Goal: Task Accomplishment & Management: Complete application form

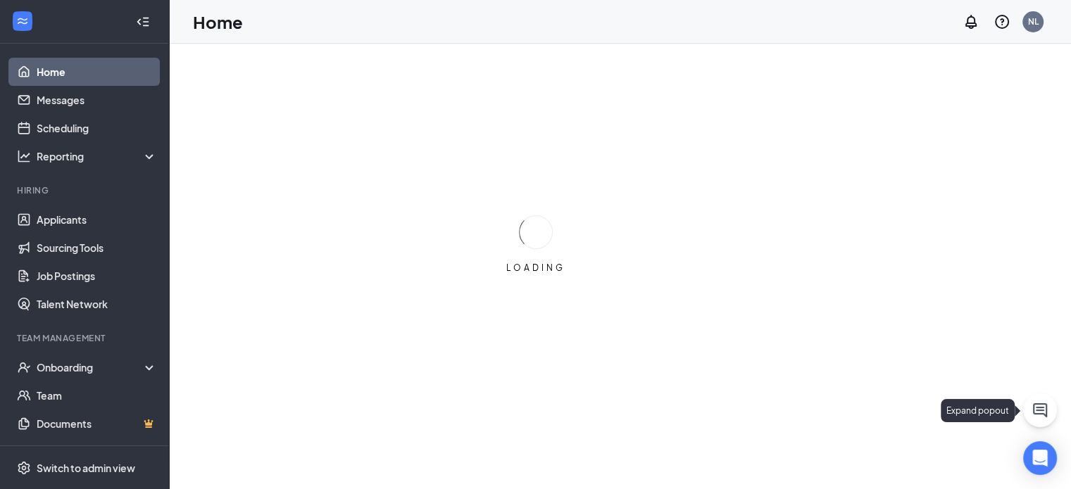
click at [1053, 408] on button at bounding box center [1040, 410] width 34 height 34
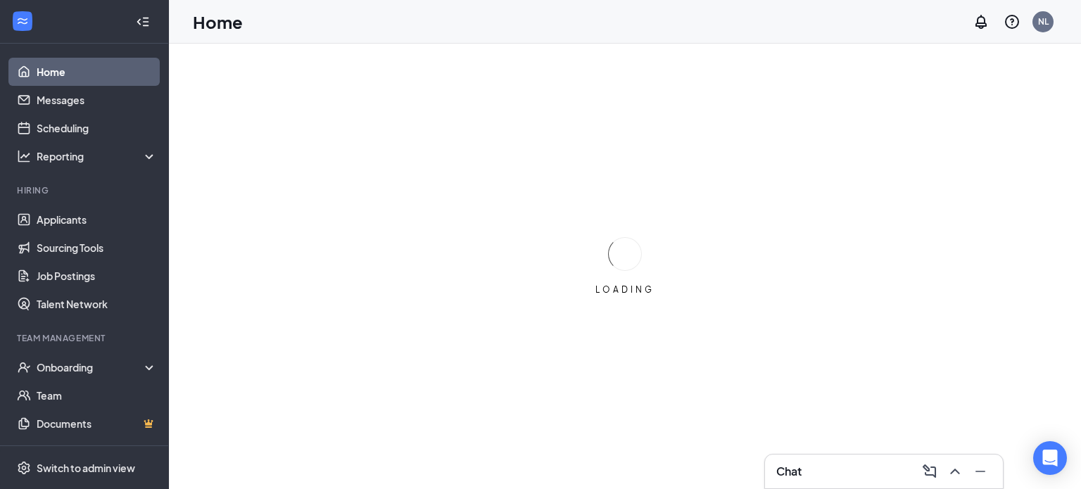
click at [885, 461] on div "Chat" at bounding box center [883, 471] width 215 height 23
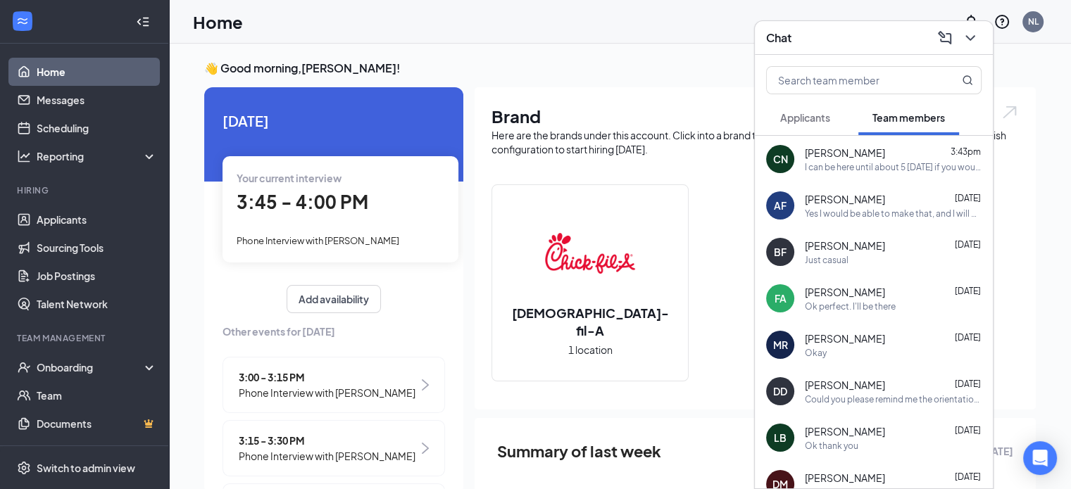
click at [897, 275] on div "BF [PERSON_NAME] [DATE] Just casual" at bounding box center [874, 252] width 238 height 46
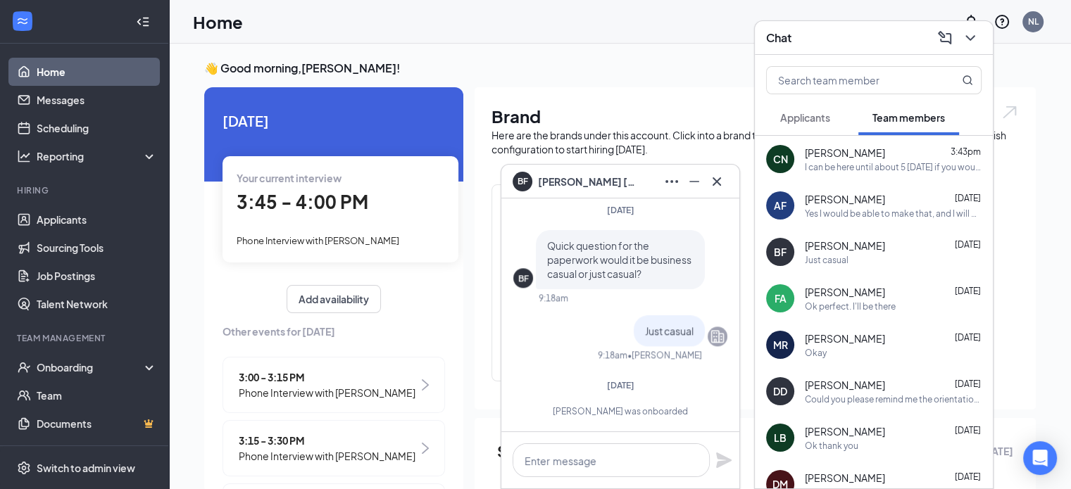
click at [714, 185] on icon "Cross" at bounding box center [716, 181] width 8 height 8
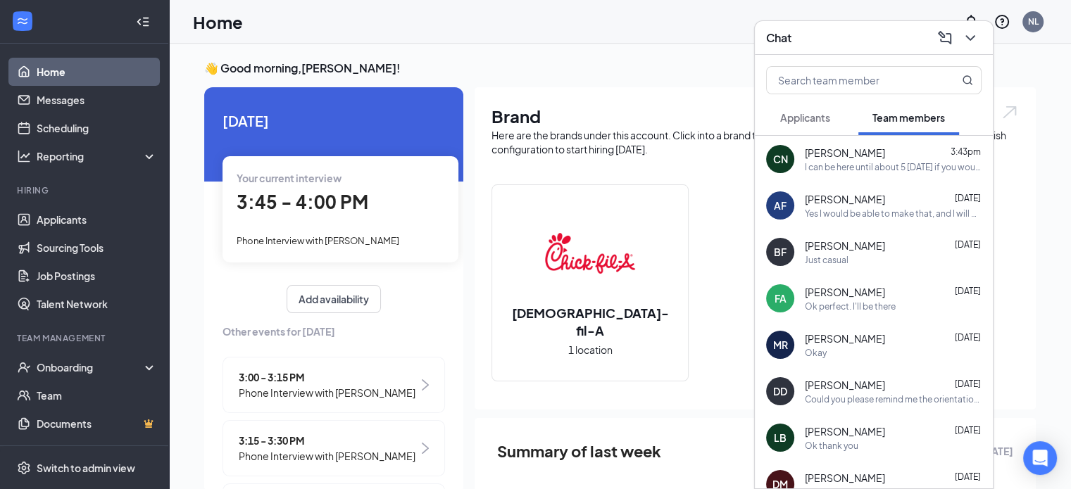
click at [890, 172] on div "I can be here until about 5 [DATE] if you would be able to make it before, or I…" at bounding box center [893, 167] width 177 height 12
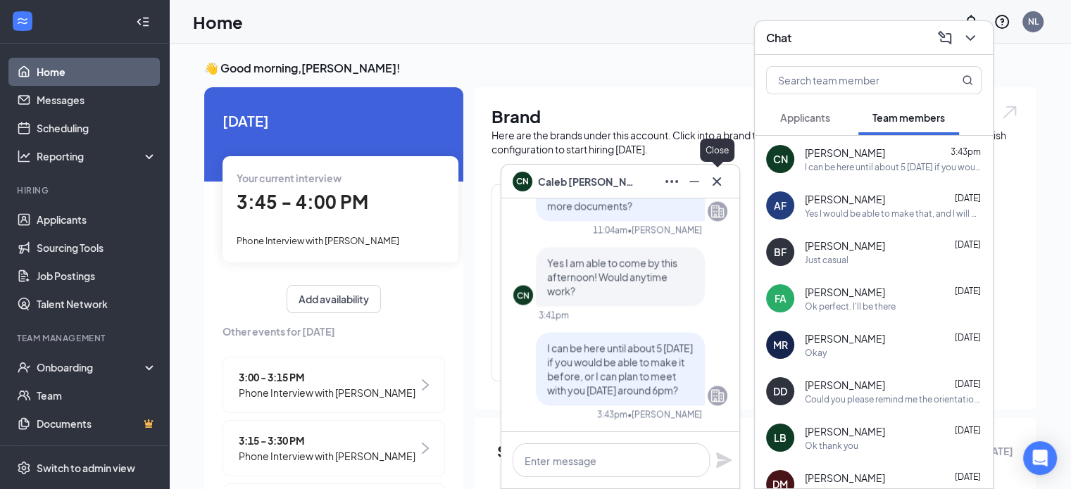
click at [721, 180] on icon "Cross" at bounding box center [716, 181] width 17 height 17
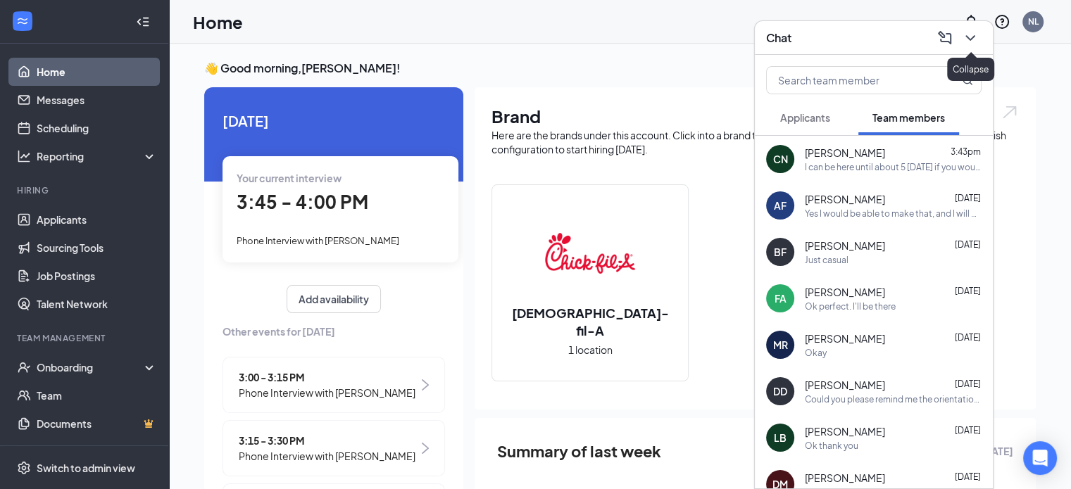
click at [969, 33] on icon "ChevronDown" at bounding box center [969, 38] width 17 height 17
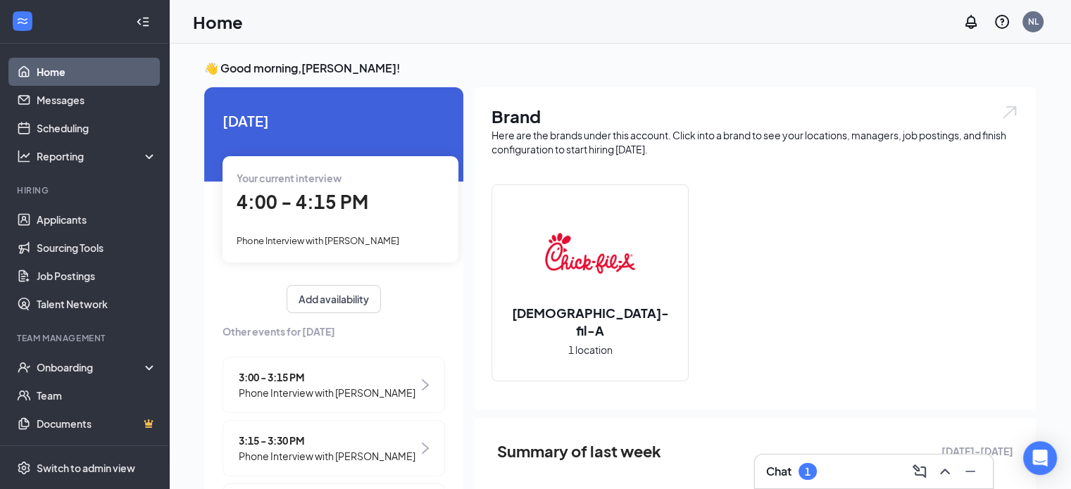
click at [842, 458] on div "Chat 1" at bounding box center [874, 472] width 238 height 34
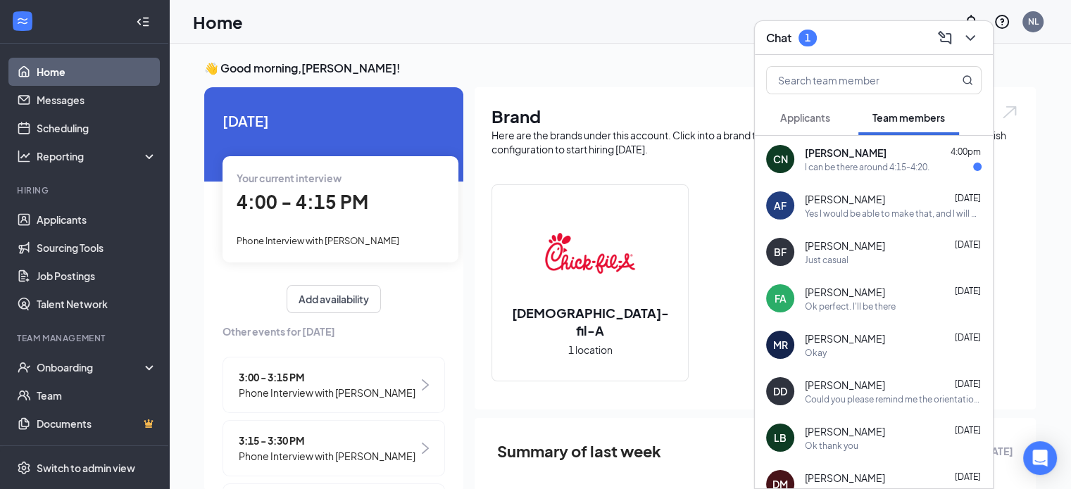
click at [873, 167] on div "I can be there around 4:15-4:20." at bounding box center [867, 167] width 125 height 12
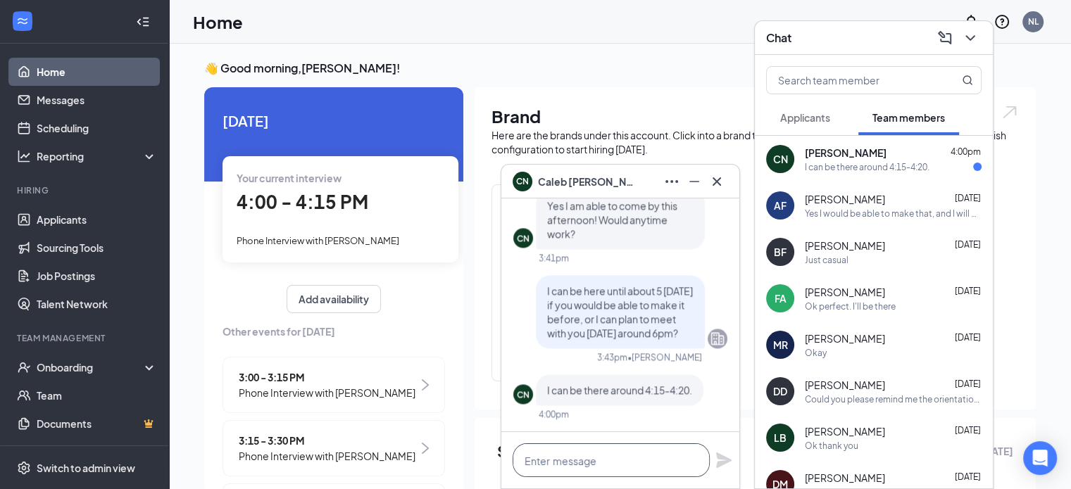
click at [554, 458] on textarea at bounding box center [610, 460] width 197 height 34
type textarea "Sounds good, I'll see you soon."
click at [723, 460] on icon "Plane" at bounding box center [723, 460] width 17 height 17
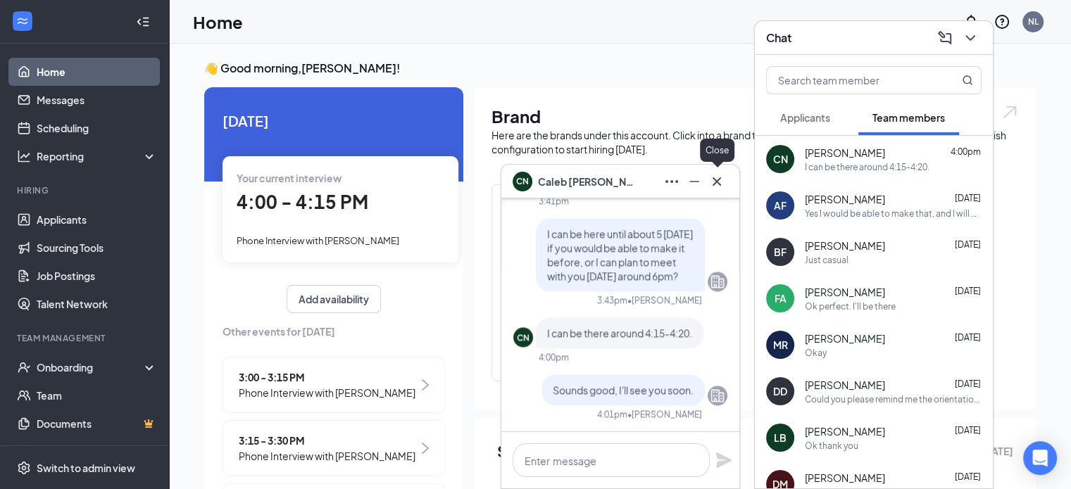
click at [715, 177] on icon "Cross" at bounding box center [716, 181] width 17 height 17
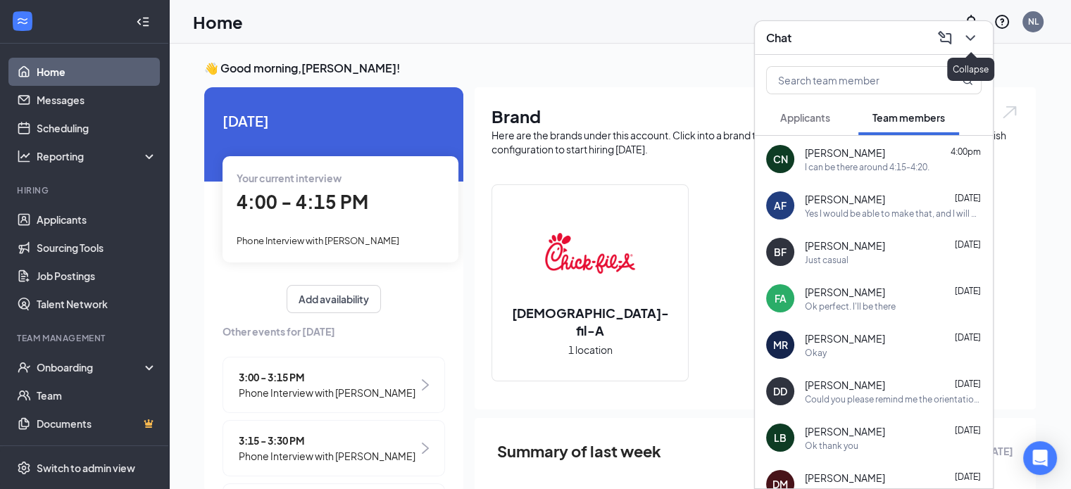
click at [969, 42] on icon "ChevronDown" at bounding box center [969, 38] width 17 height 17
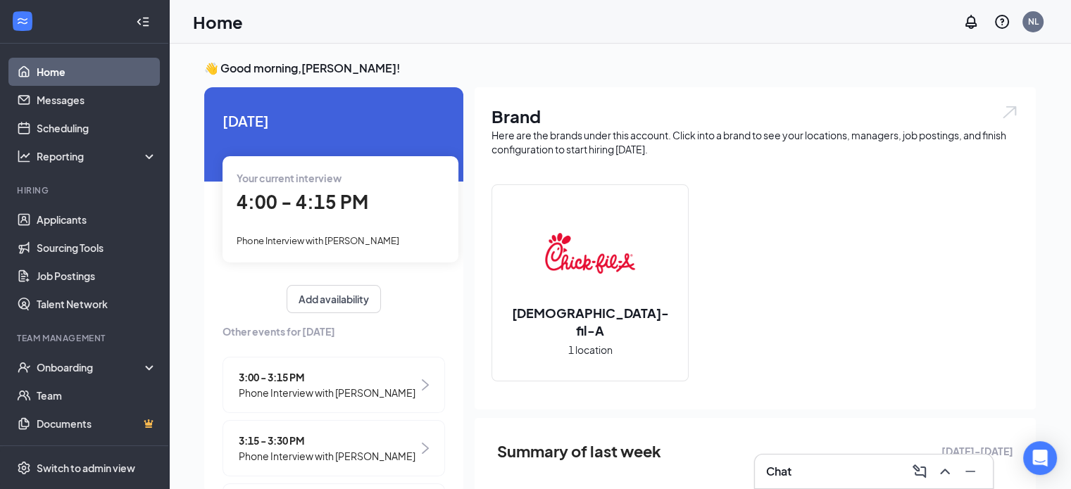
click at [813, 384] on div "[DEMOGRAPHIC_DATA]-fil-A 1 location" at bounding box center [754, 288] width 527 height 208
click at [348, 238] on span "Phone Interview with [PERSON_NAME]" at bounding box center [317, 240] width 163 height 11
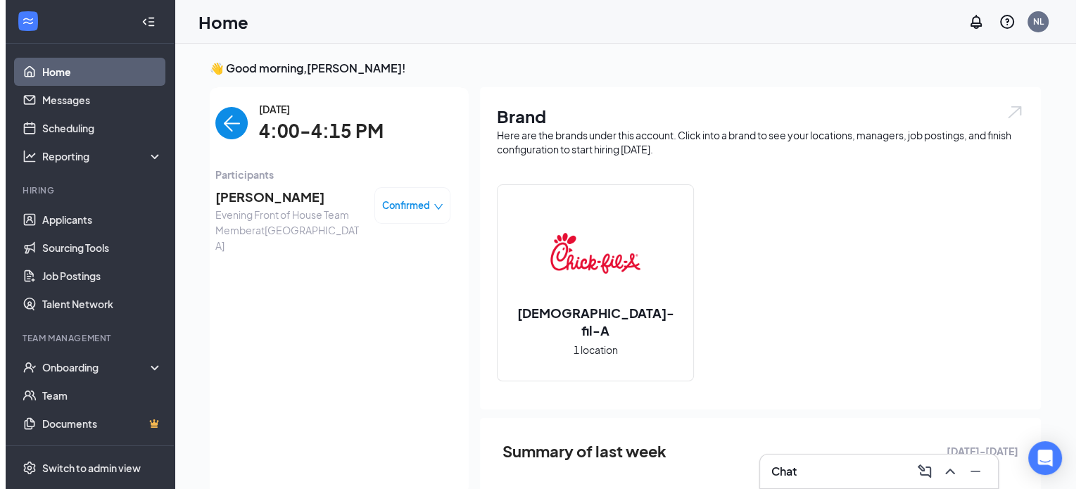
scroll to position [6, 0]
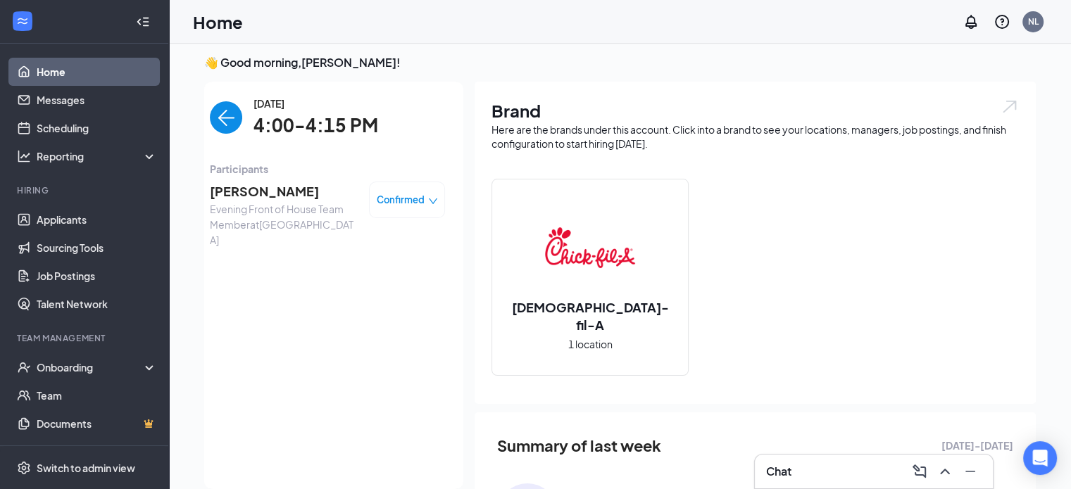
click at [234, 188] on span "[PERSON_NAME]" at bounding box center [284, 192] width 148 height 20
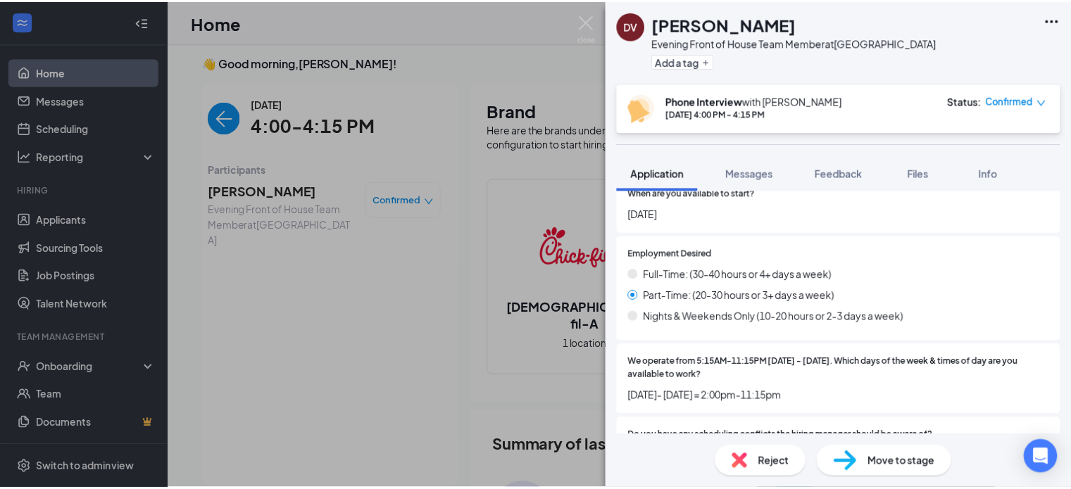
scroll to position [819, 0]
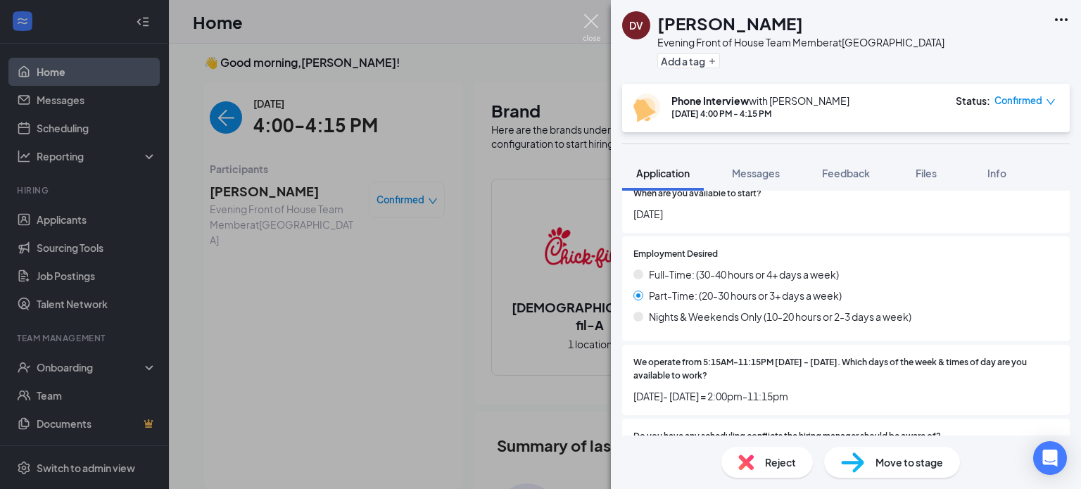
click at [591, 16] on img at bounding box center [592, 27] width 18 height 27
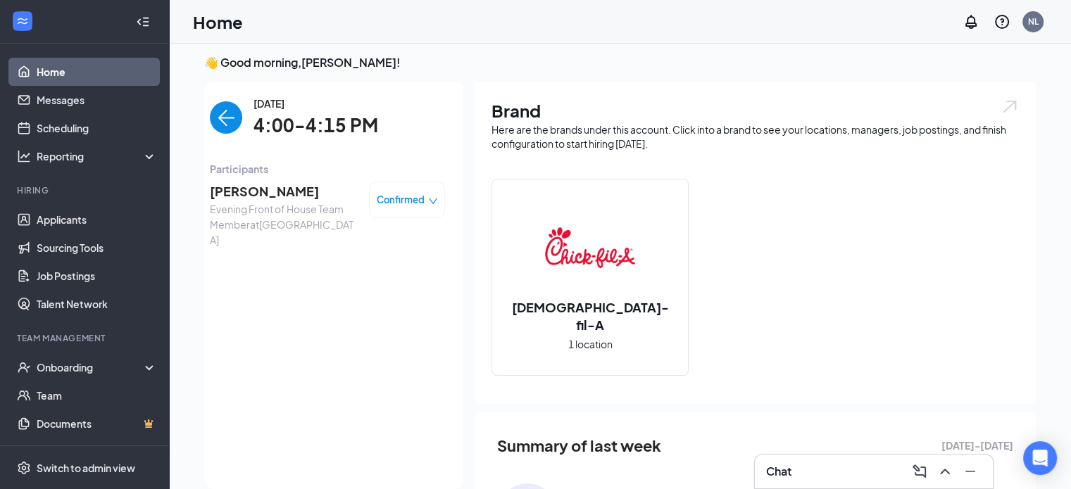
click at [216, 115] on img "back-button" at bounding box center [226, 117] width 32 height 32
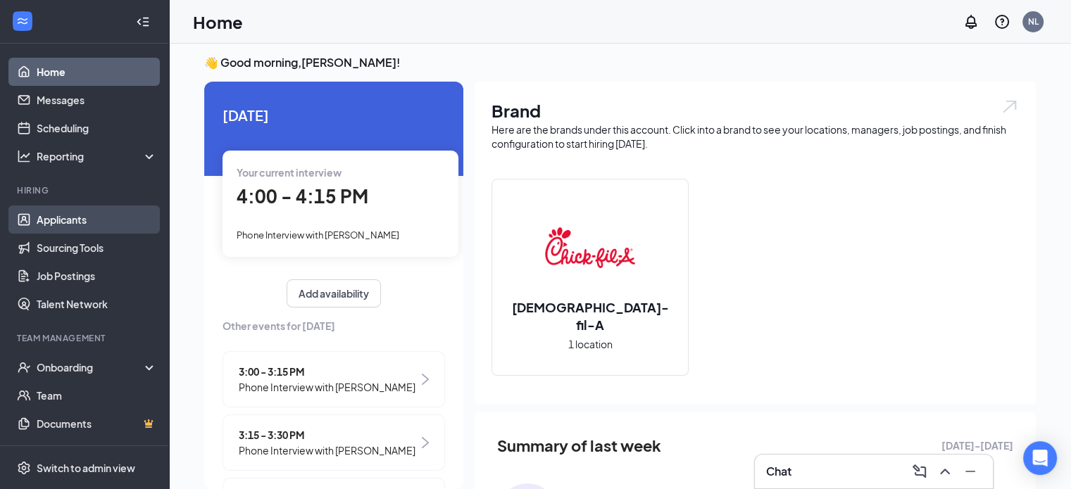
click at [82, 233] on link "Applicants" at bounding box center [97, 220] width 120 height 28
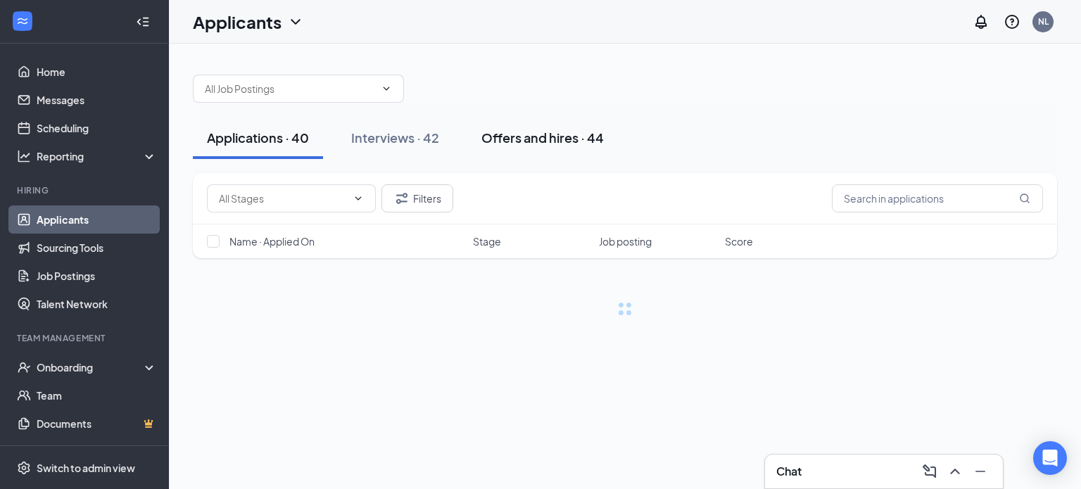
click at [563, 132] on div "Offers and hires · 44" at bounding box center [542, 138] width 122 height 18
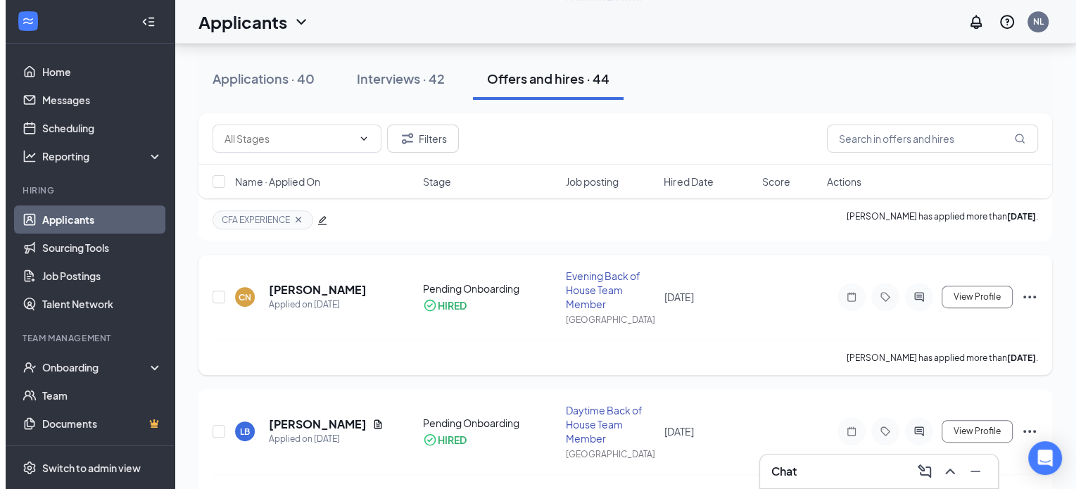
scroll to position [707, 0]
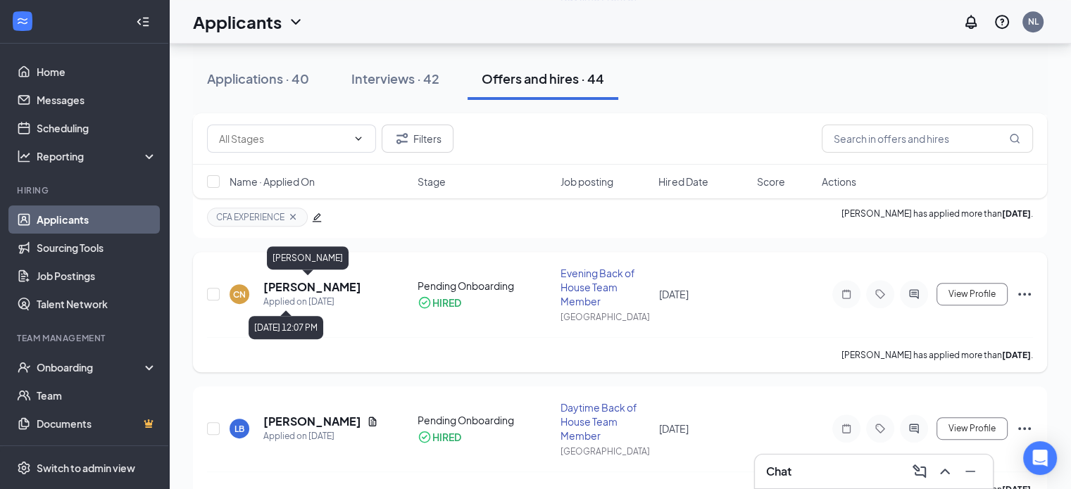
click at [294, 289] on h5 "[PERSON_NAME]" at bounding box center [312, 286] width 98 height 15
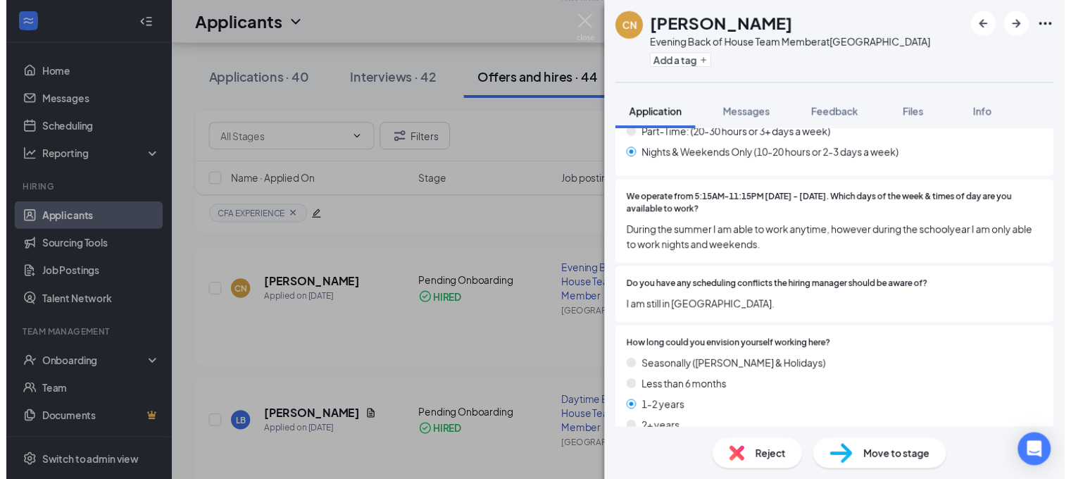
scroll to position [1023, 0]
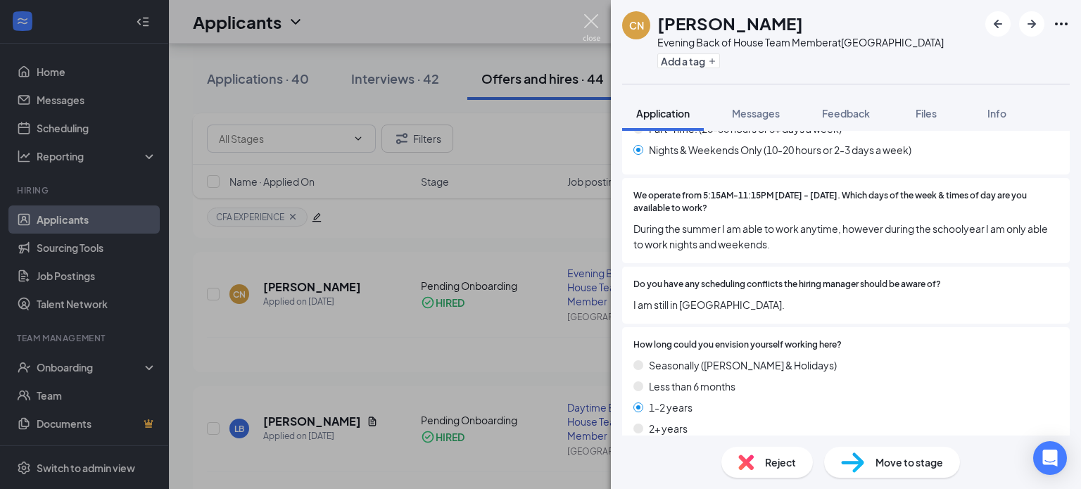
click at [585, 25] on img at bounding box center [592, 27] width 18 height 27
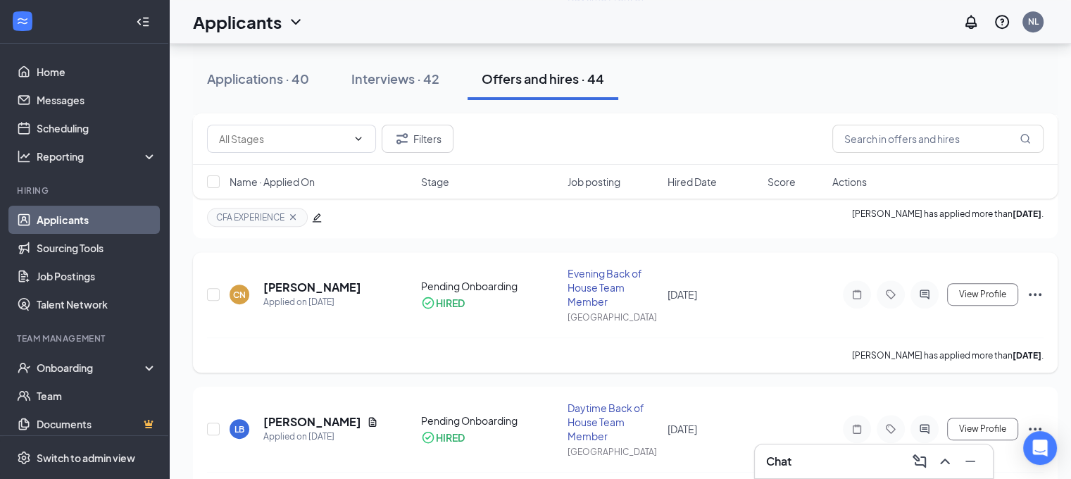
scroll to position [1125, 0]
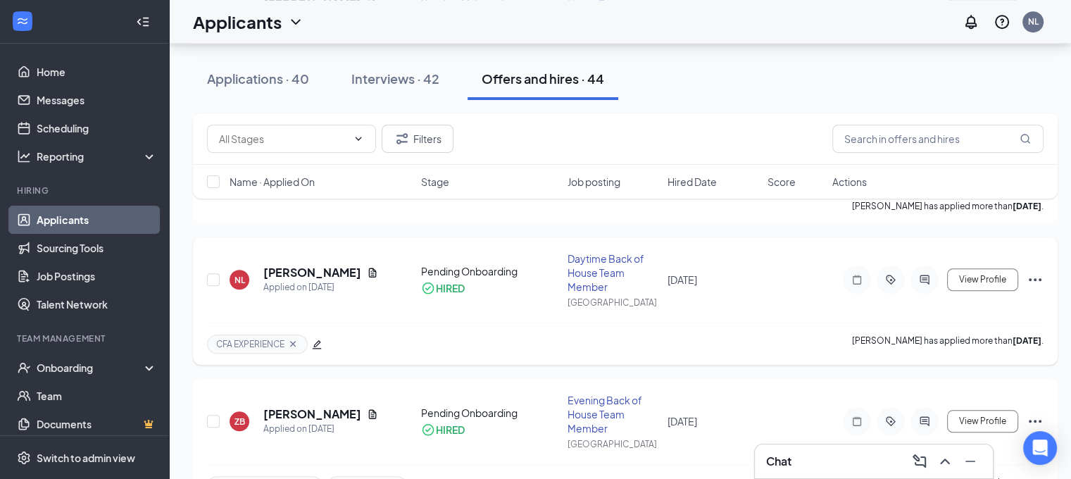
click at [205, 265] on div "NL [PERSON_NAME] Applied on [DATE] Pending Onboarding HIRED Daytime Back of Hou…" at bounding box center [625, 300] width 864 height 127
click at [0, 201] on li "Hiring Applicants Sourcing Tools Job Postings Talent Network" at bounding box center [84, 251] width 168 height 134
click at [87, 367] on div "Onboarding" at bounding box center [91, 367] width 108 height 14
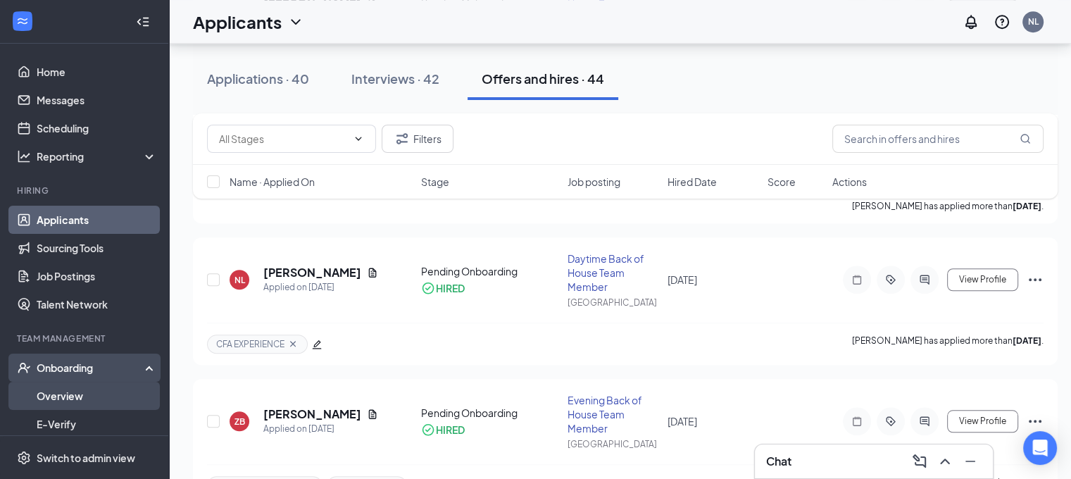
click at [72, 396] on link "Overview" at bounding box center [97, 395] width 120 height 28
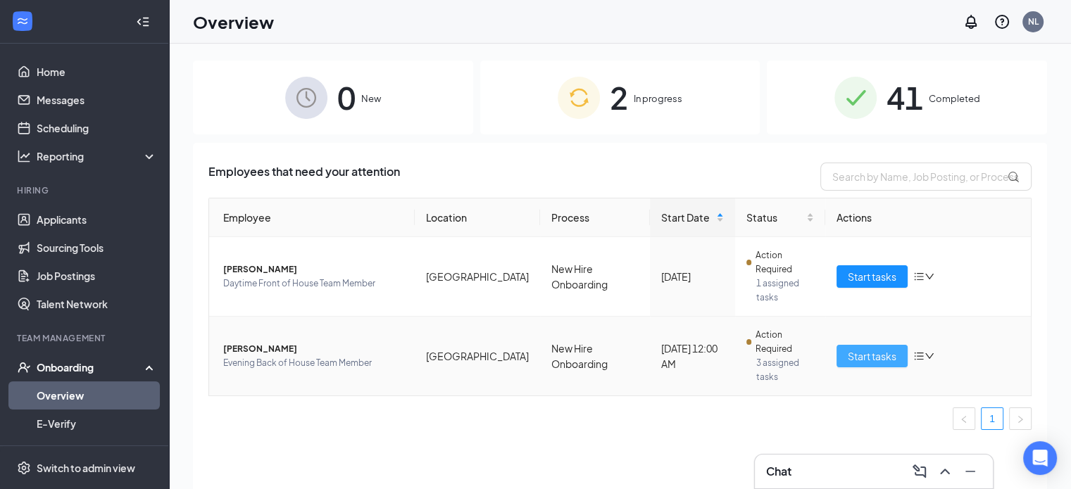
click at [868, 348] on span "Start tasks" at bounding box center [871, 355] width 49 height 15
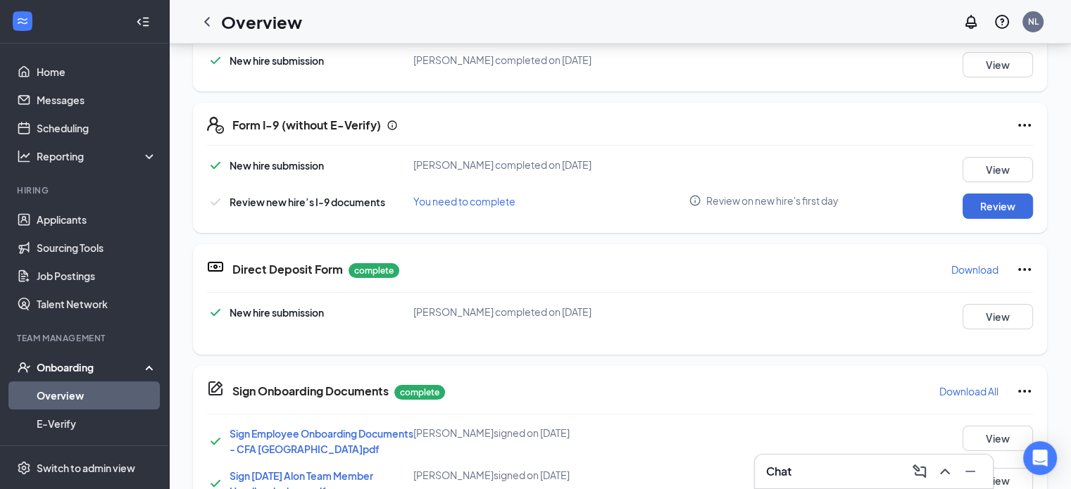
scroll to position [39, 0]
click at [985, 206] on button "Review" at bounding box center [997, 205] width 70 height 25
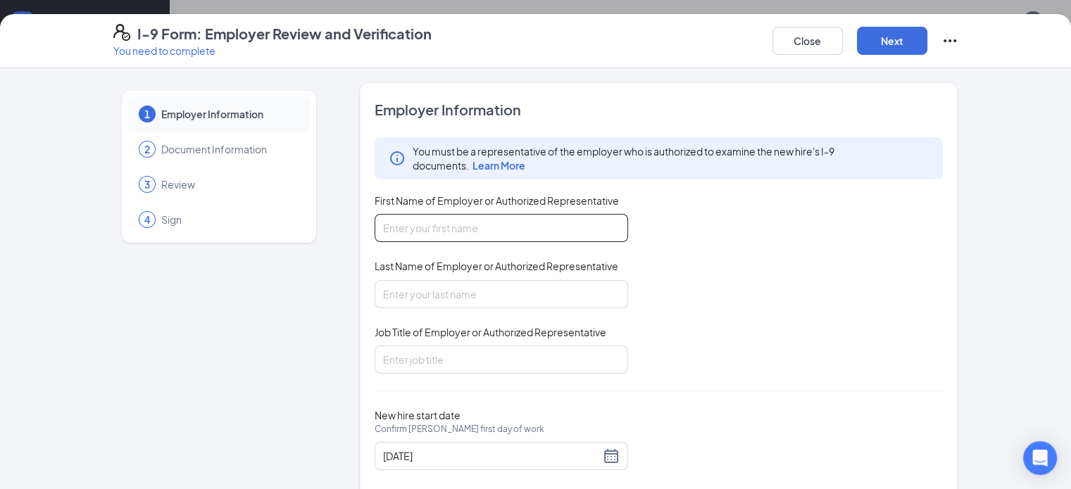
click at [424, 227] on input "First Name of Employer or Authorized Representative" at bounding box center [500, 228] width 253 height 28
type input "Nieimah"
type input "[PERSON_NAME]"
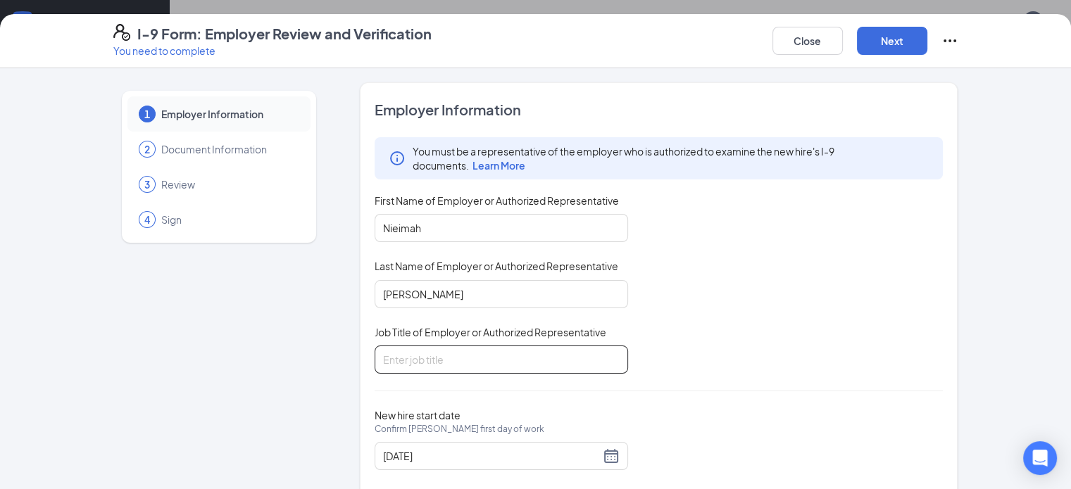
click at [503, 361] on input "Job Title of Employer or Authorized Representative" at bounding box center [500, 360] width 253 height 28
type input "HR Director"
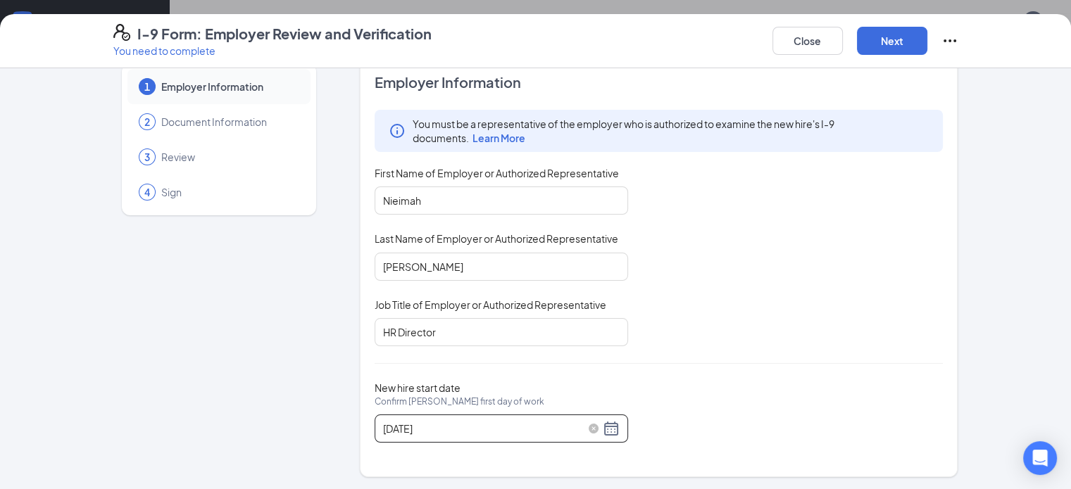
click at [490, 446] on div "Employer Information You must be a representative of the employer who is author…" at bounding box center [658, 265] width 569 height 387
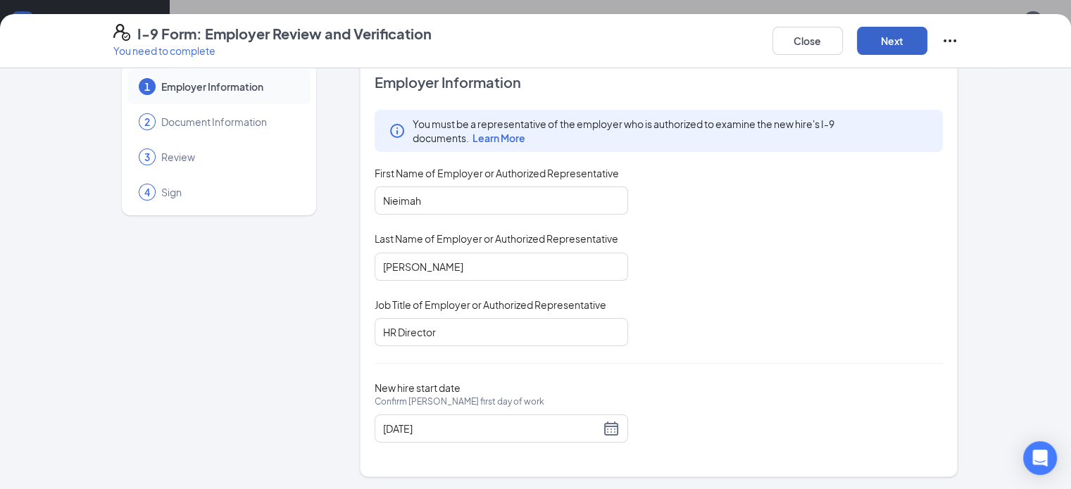
click at [927, 39] on button "Next" at bounding box center [892, 41] width 70 height 28
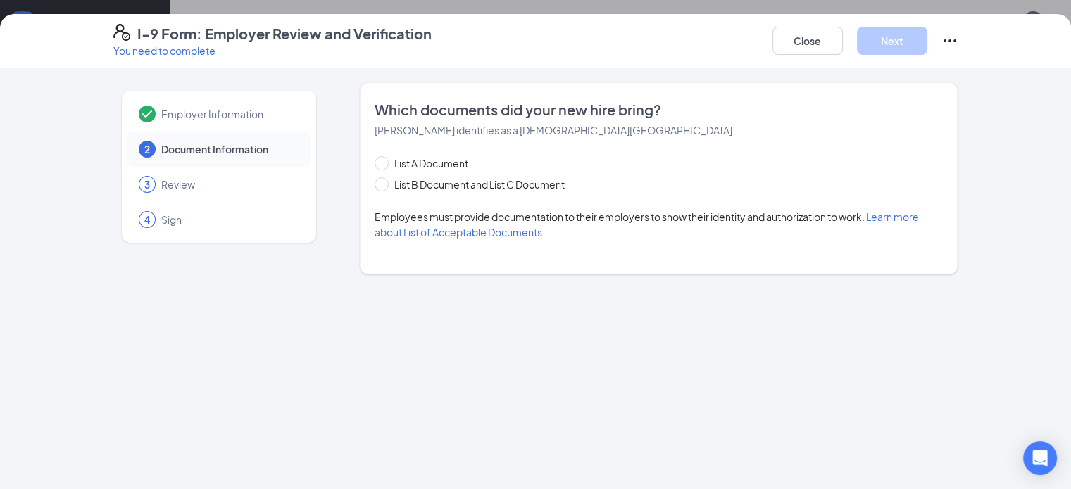
scroll to position [0, 0]
click at [435, 175] on div "List A Document List B Document and List C Document" at bounding box center [483, 174] width 218 height 37
click at [436, 182] on span "List B Document and List C Document" at bounding box center [480, 184] width 182 height 15
click at [384, 182] on input "List B Document and List C Document" at bounding box center [379, 182] width 10 height 10
radio input "true"
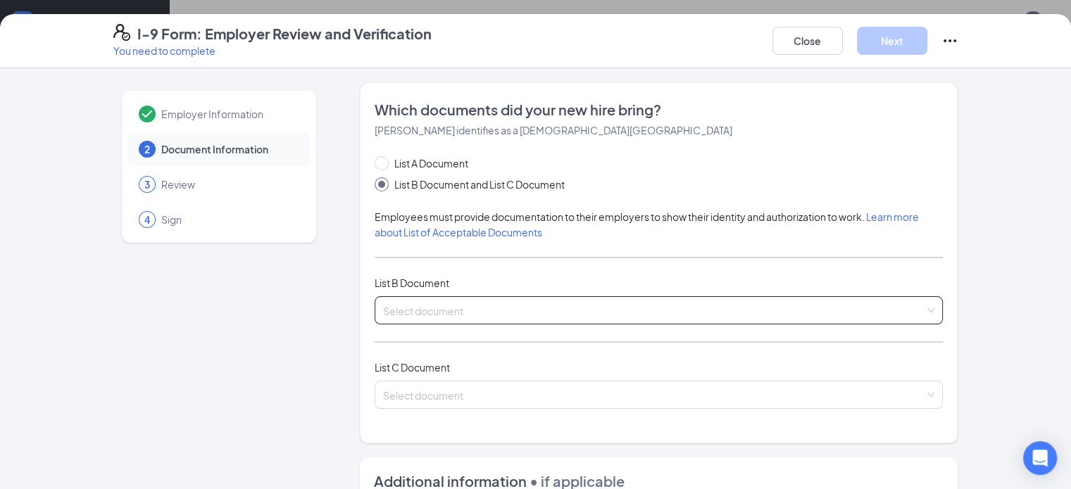
click at [400, 305] on input "search" at bounding box center [654, 307] width 542 height 21
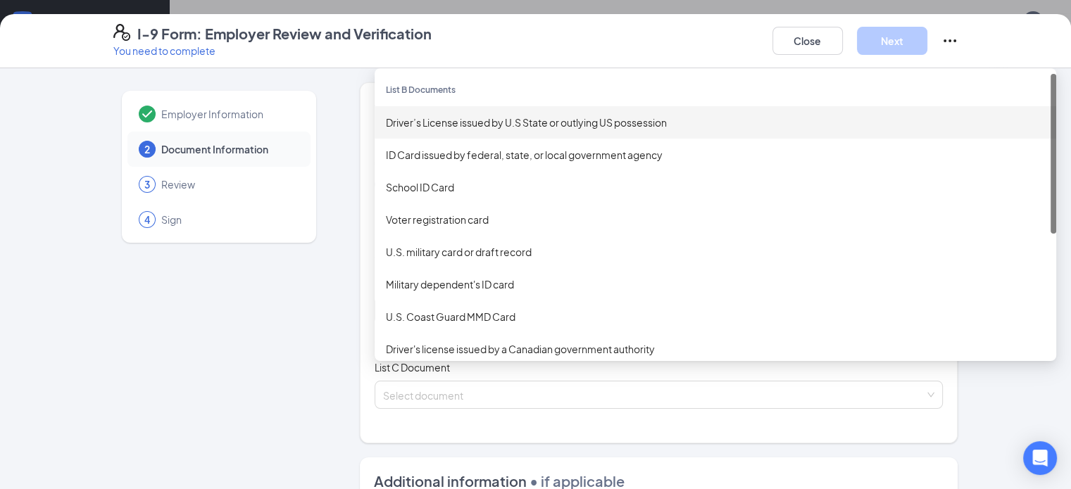
click at [408, 130] on div "Driver’s License issued by U.S State or outlying US possession" at bounding box center [714, 122] width 681 height 32
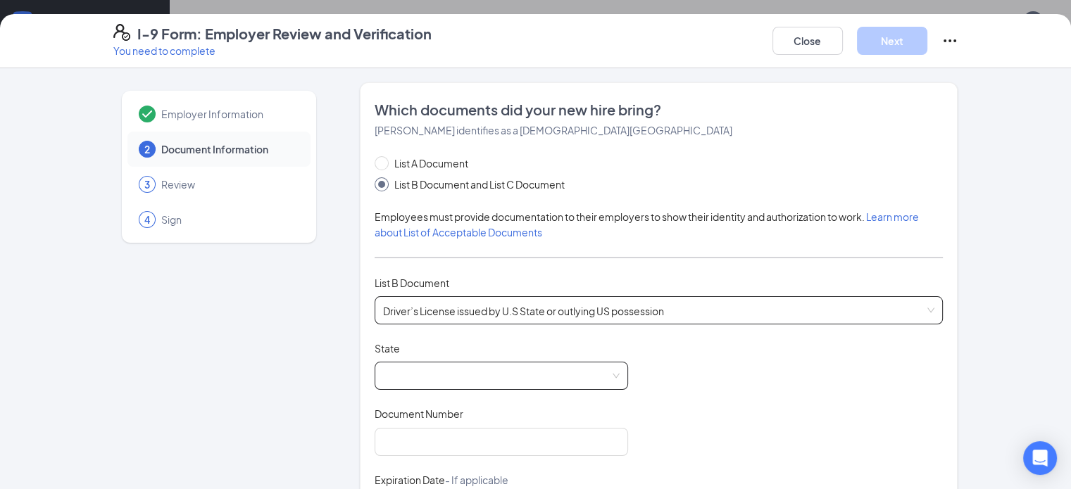
click at [383, 367] on span at bounding box center [501, 375] width 236 height 27
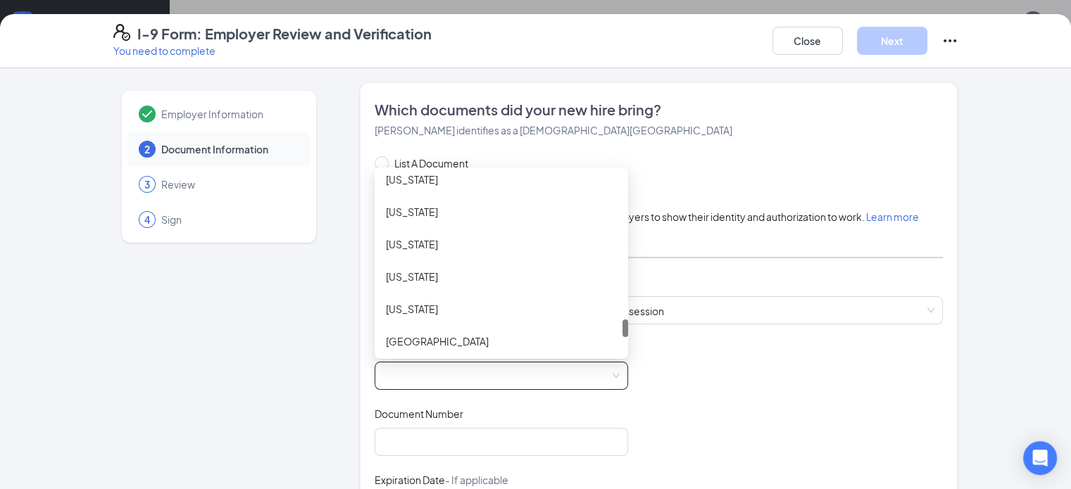
scroll to position [1466, 0]
click at [386, 239] on div "[US_STATE]" at bounding box center [501, 244] width 231 height 15
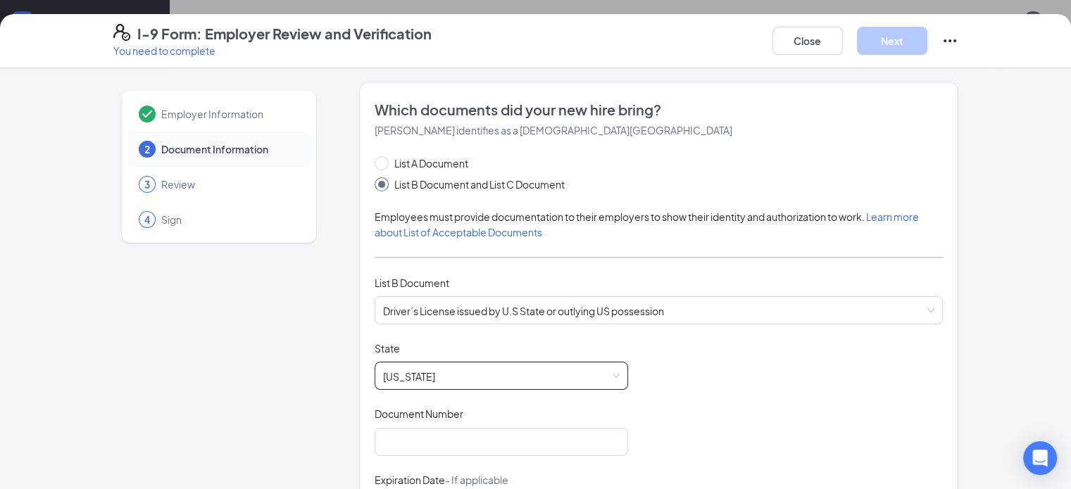
click at [379, 239] on div "List A Document List B Document and List C Document Employees must provide docu…" at bounding box center [658, 433] width 569 height 555
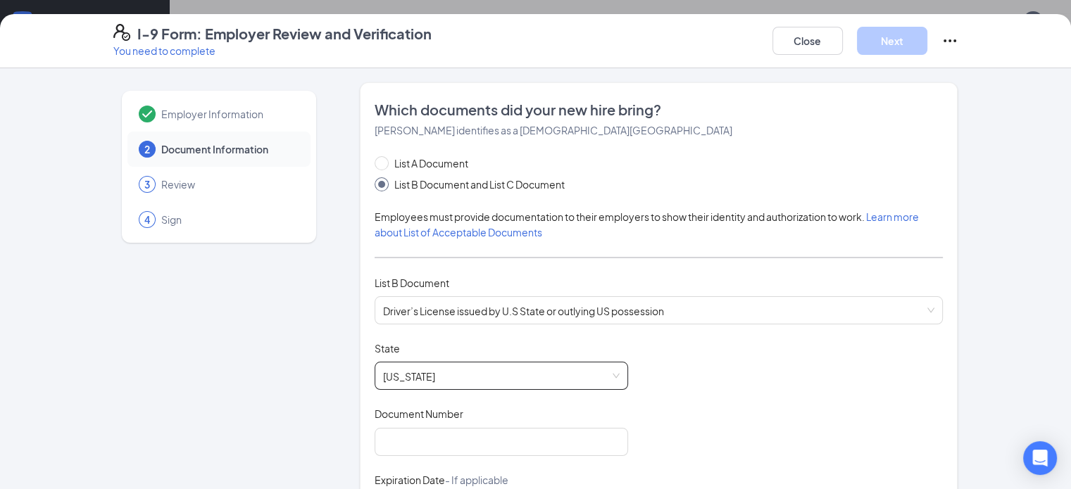
click at [379, 239] on div "List A Document List B Document and List C Document Employees must provide docu…" at bounding box center [658, 433] width 569 height 555
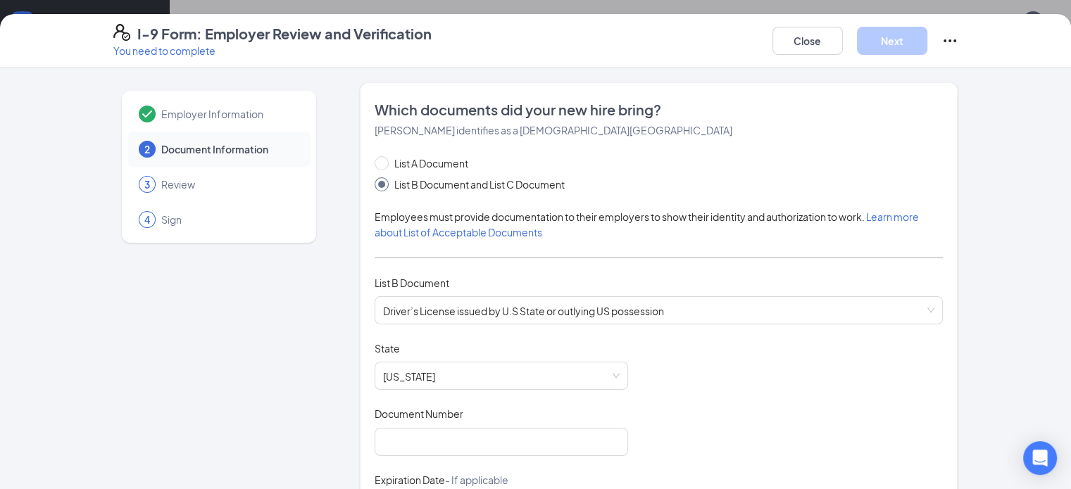
click at [379, 239] on div "List A Document List B Document and List C Document Employees must provide docu…" at bounding box center [658, 433] width 569 height 555
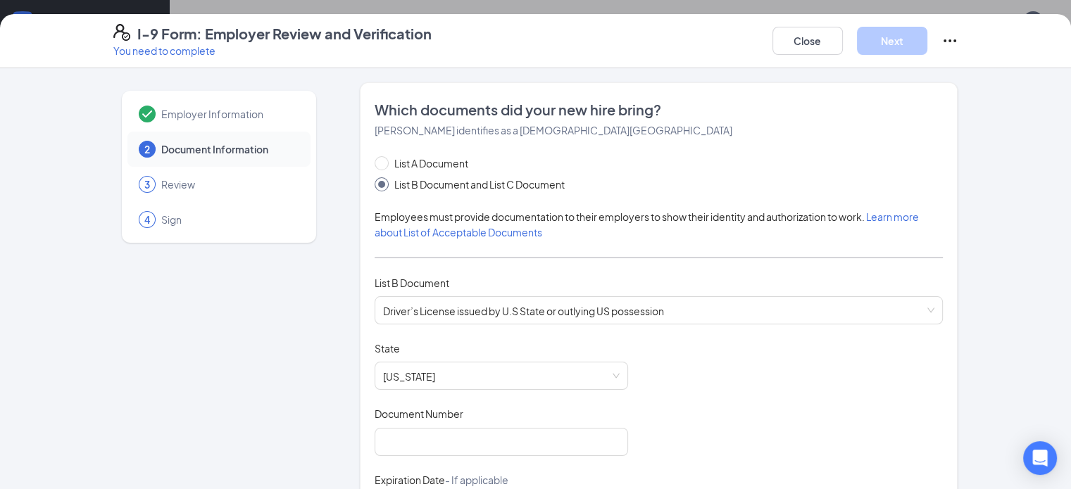
click at [379, 239] on div "List A Document List B Document and List C Document Employees must provide docu…" at bounding box center [658, 433] width 569 height 555
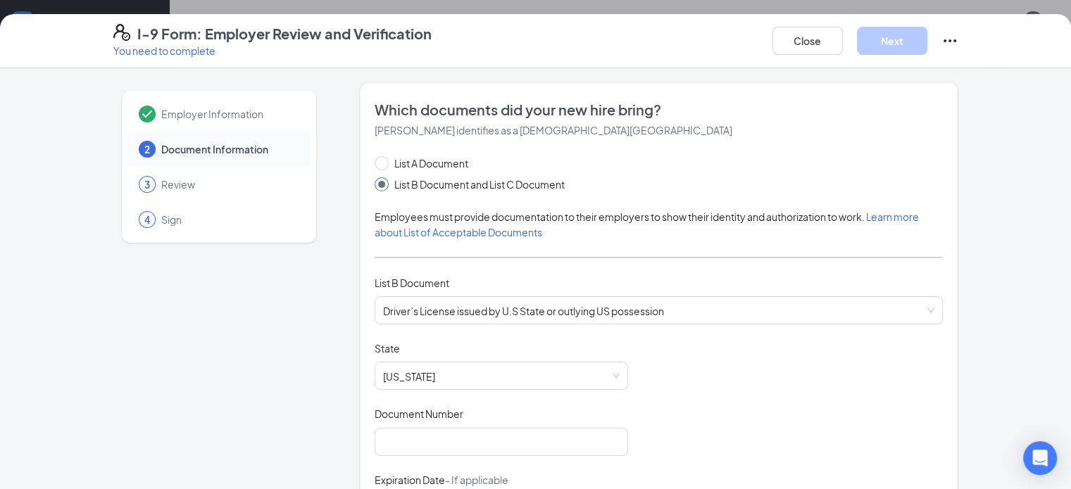
click at [379, 239] on div "List A Document List B Document and List C Document Employees must provide docu…" at bounding box center [658, 433] width 569 height 555
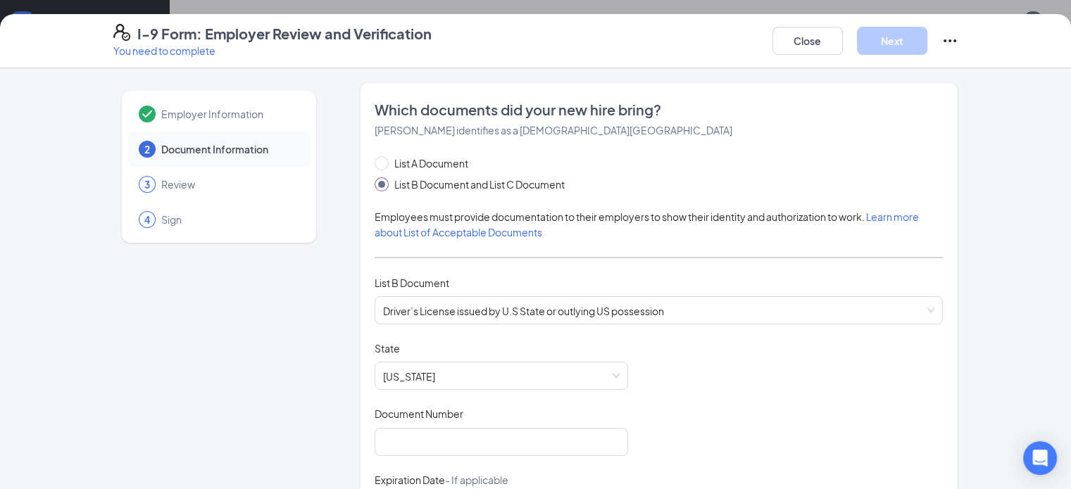
click at [379, 239] on div "List A Document List B Document and List C Document Employees must provide docu…" at bounding box center [658, 433] width 569 height 555
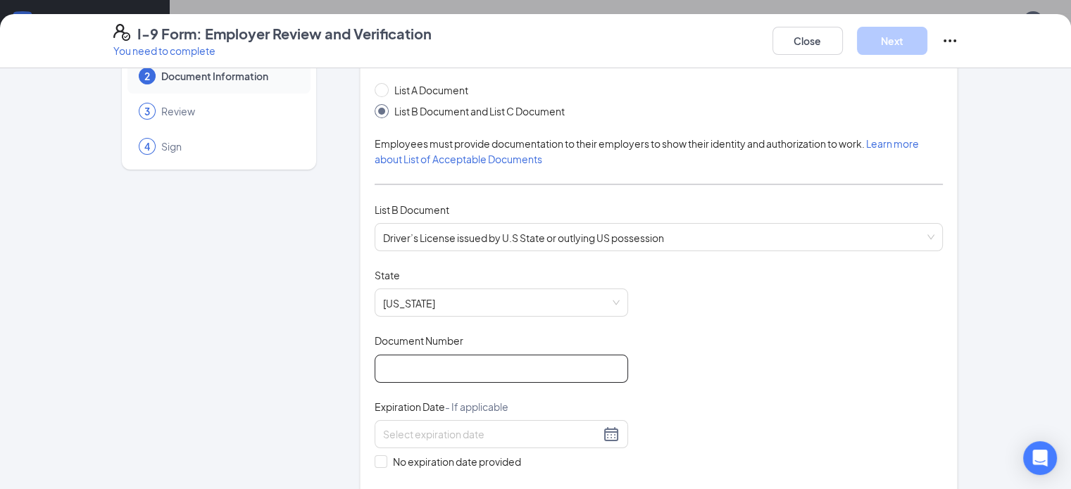
click at [416, 367] on input "Document Number" at bounding box center [500, 369] width 253 height 28
type input "49089002"
click at [419, 429] on input at bounding box center [491, 434] width 217 height 15
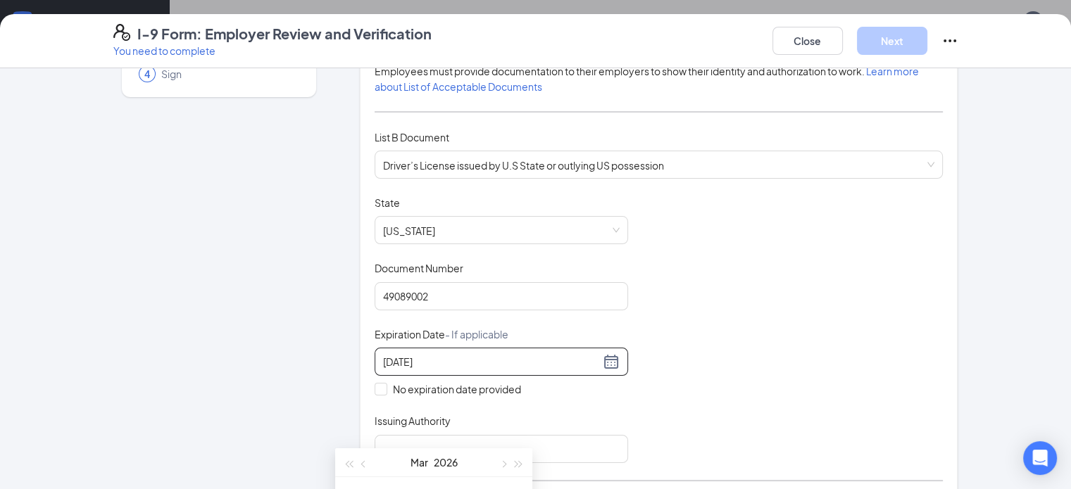
scroll to position [144, 0]
click at [487, 462] on div "[DATE]" at bounding box center [433, 462] width 122 height 28
click at [479, 486] on th "Fr" at bounding box center [482, 493] width 25 height 21
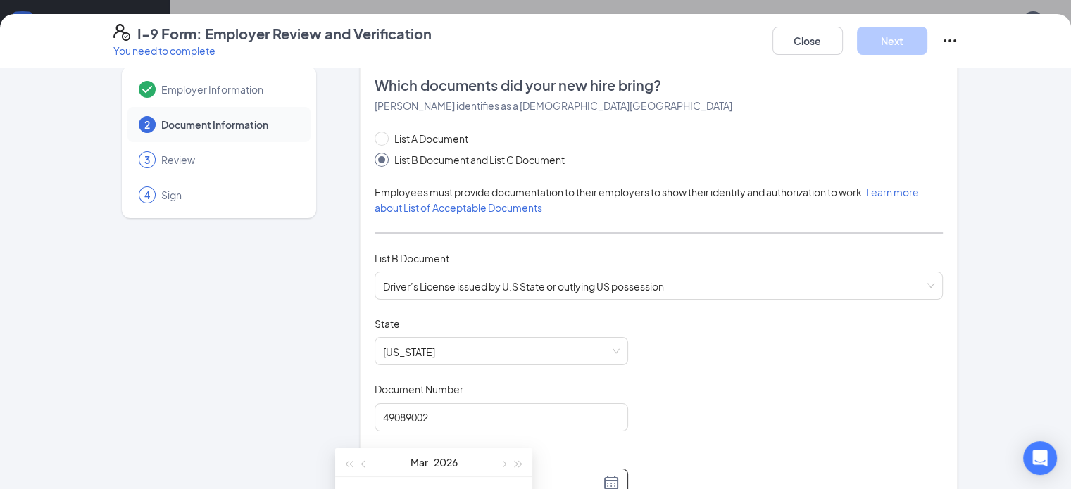
scroll to position [30, 0]
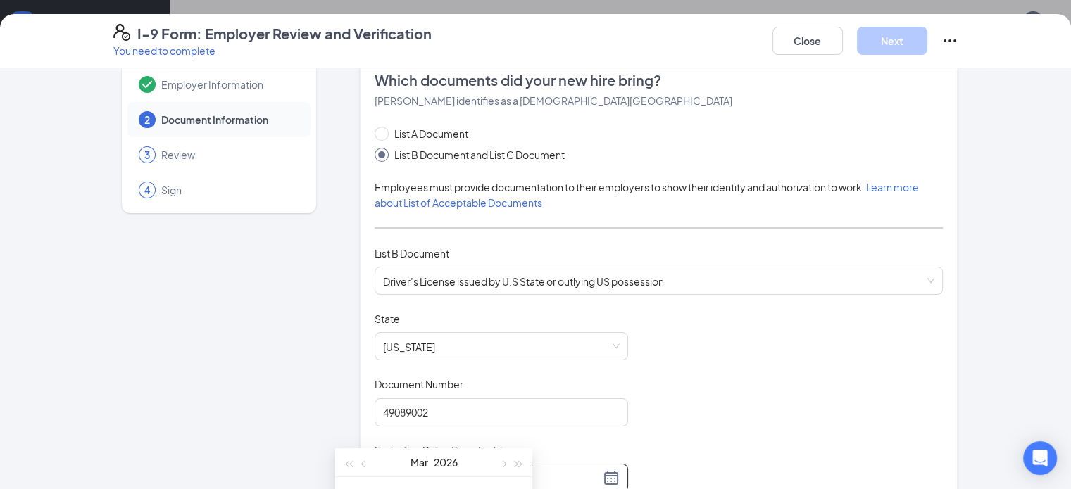
click at [461, 475] on div "[DATE]" at bounding box center [433, 462] width 122 height 28
click at [451, 462] on button "2026" at bounding box center [446, 462] width 24 height 28
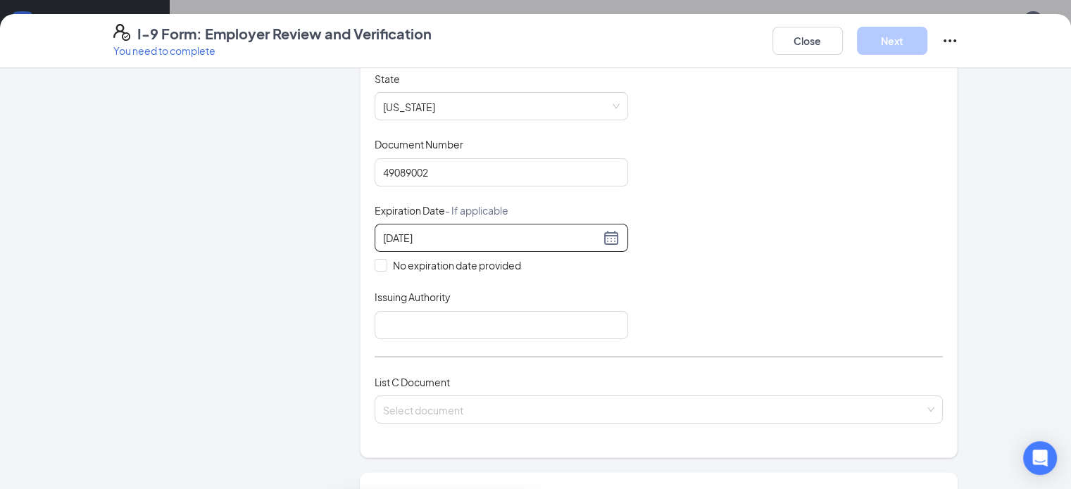
scroll to position [272, 0]
type input "[DATE]"
click at [415, 320] on input "Issuing Authority" at bounding box center [500, 323] width 253 height 28
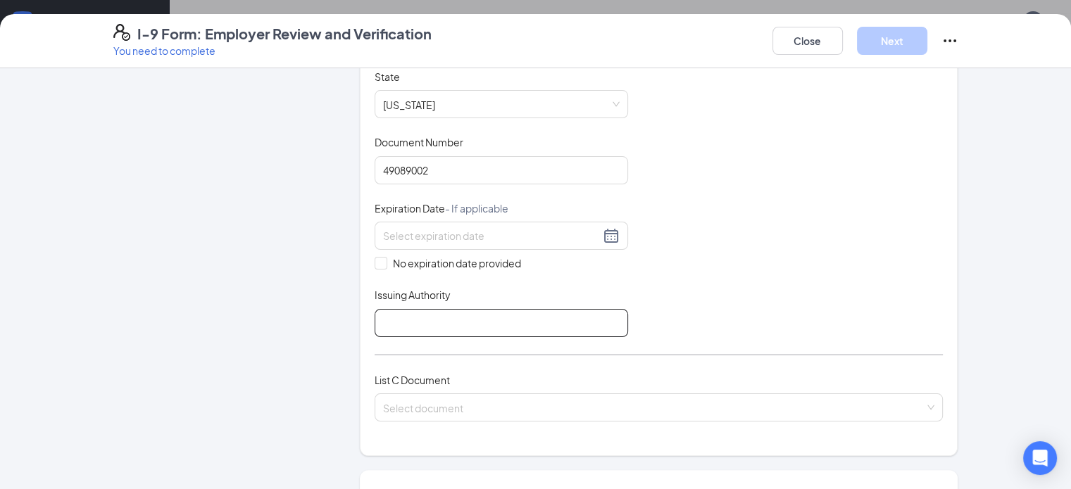
click at [415, 320] on input "Issuing Authority" at bounding box center [500, 323] width 253 height 28
type input "[US_STATE]"
click at [443, 388] on div "List C Document Select document" at bounding box center [658, 405] width 569 height 66
click at [450, 409] on input "search" at bounding box center [654, 404] width 542 height 21
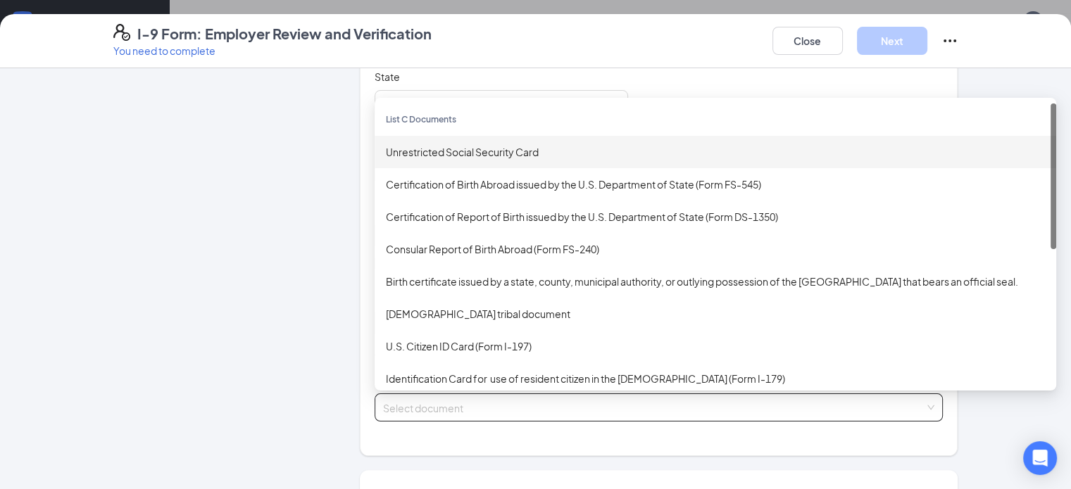
click at [450, 146] on div "Unrestricted Social Security Card" at bounding box center [715, 151] width 659 height 15
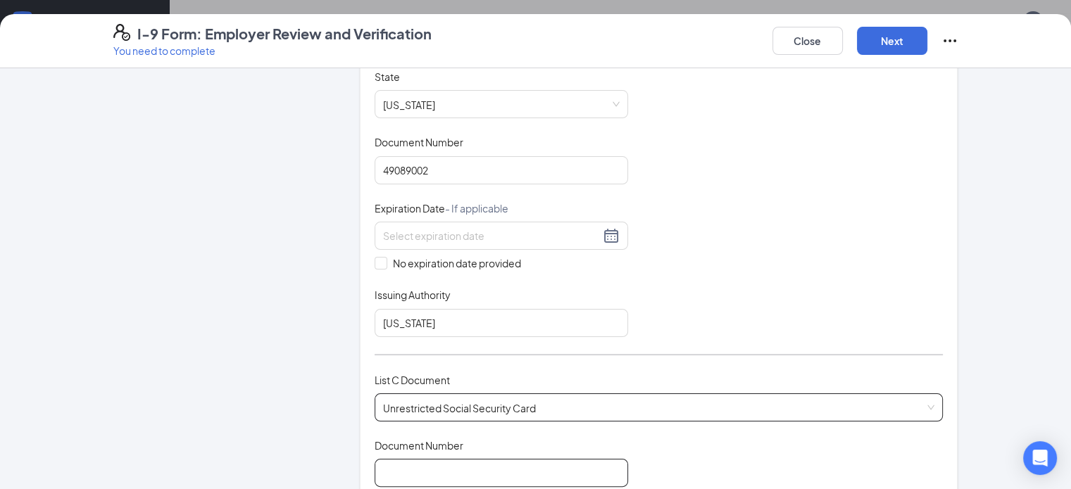
click at [451, 462] on input "Document Number" at bounding box center [500, 473] width 253 height 28
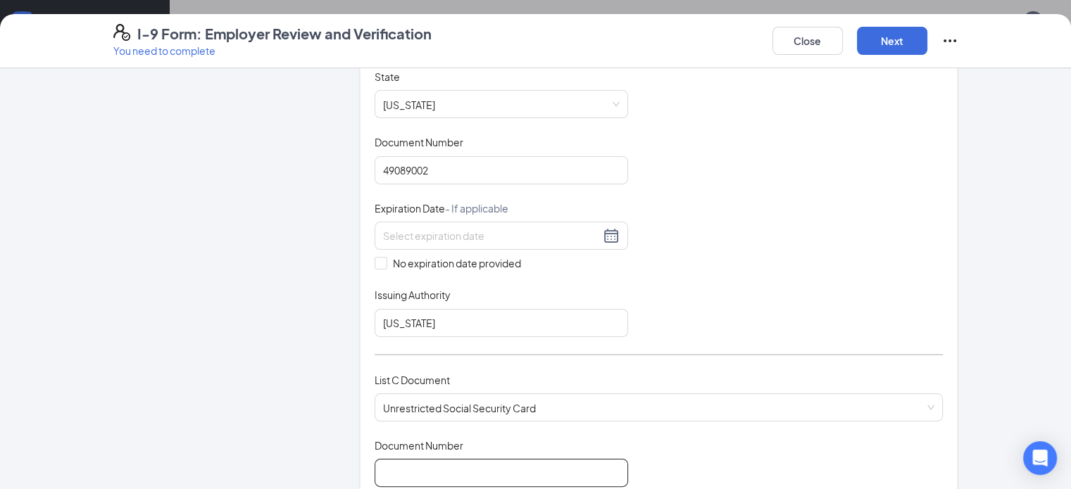
click at [451, 462] on input "Document Number" at bounding box center [500, 473] width 253 height 28
click at [436, 460] on input "Document Number" at bounding box center [500, 473] width 253 height 28
click at [555, 464] on input "Document Number" at bounding box center [500, 473] width 253 height 28
click at [555, 464] on input "486273248" at bounding box center [500, 473] width 253 height 28
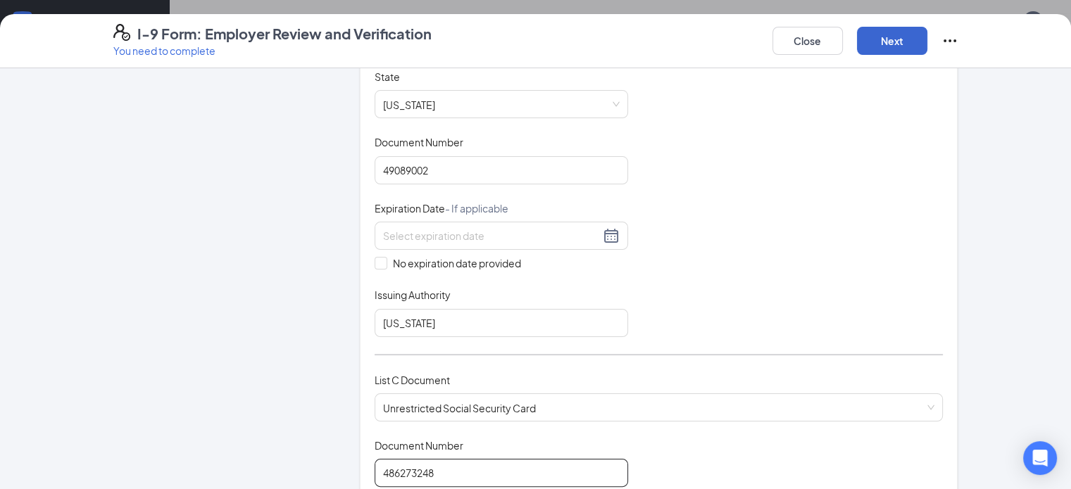
type input "486273248"
click at [927, 46] on button "Next" at bounding box center [892, 41] width 70 height 28
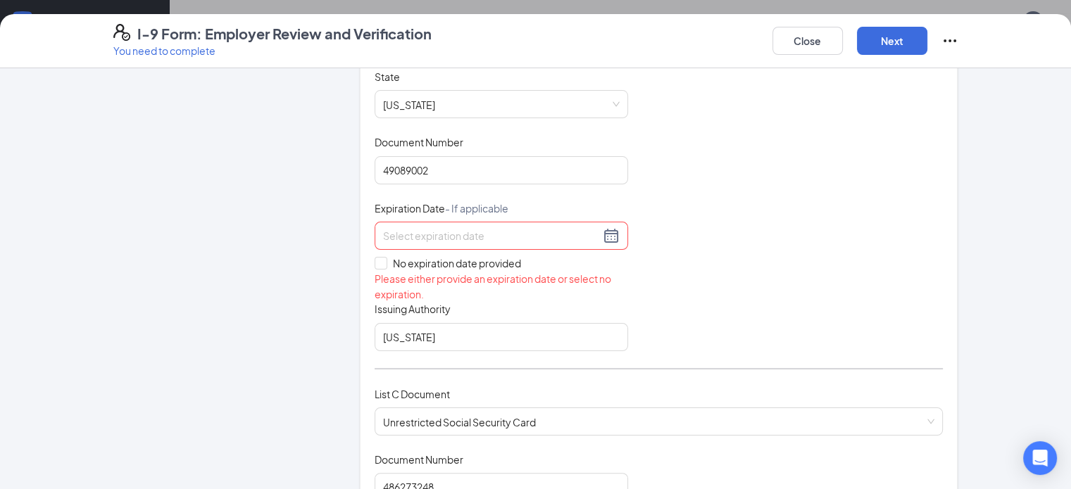
click at [453, 237] on input at bounding box center [491, 235] width 217 height 15
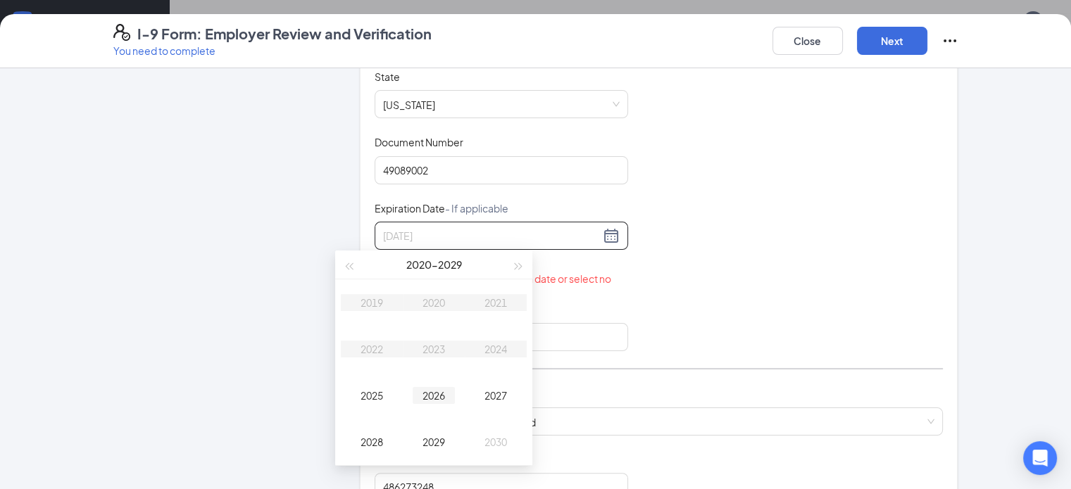
click at [443, 391] on div "2026" at bounding box center [433, 395] width 42 height 17
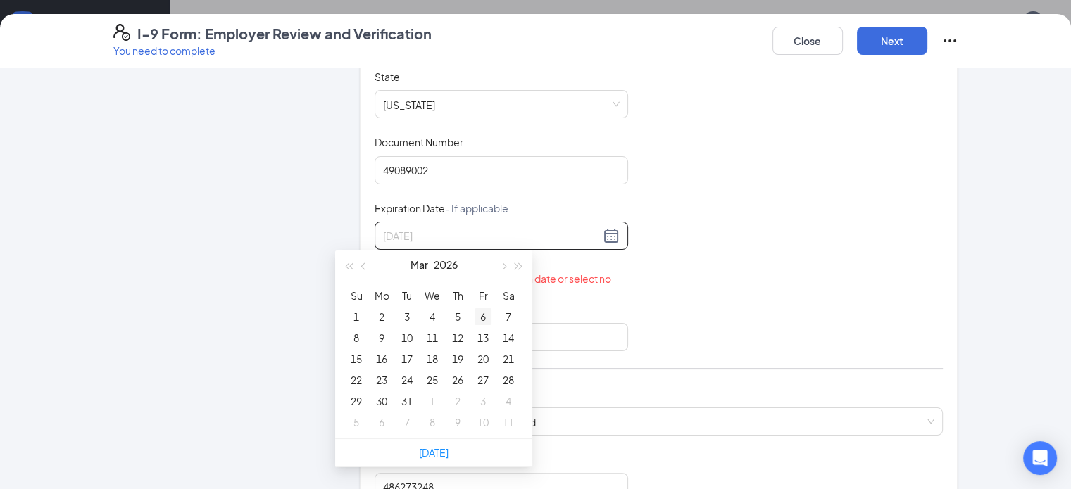
type input "[DATE]"
click at [484, 339] on div "13" at bounding box center [482, 337] width 17 height 17
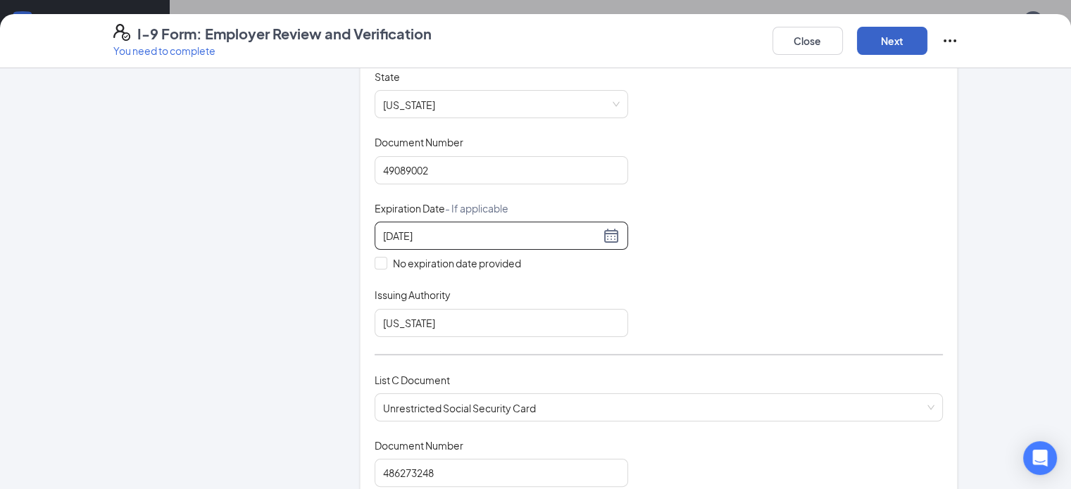
click at [927, 44] on button "Next" at bounding box center [892, 41] width 70 height 28
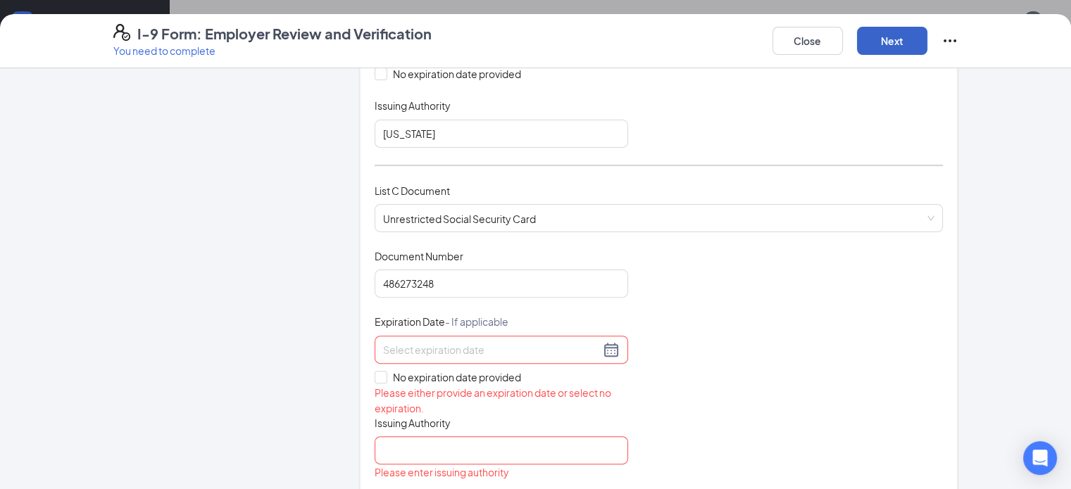
scroll to position [462, 0]
click at [374, 372] on input "No expiration date provided" at bounding box center [379, 375] width 10 height 10
checkbox input "true"
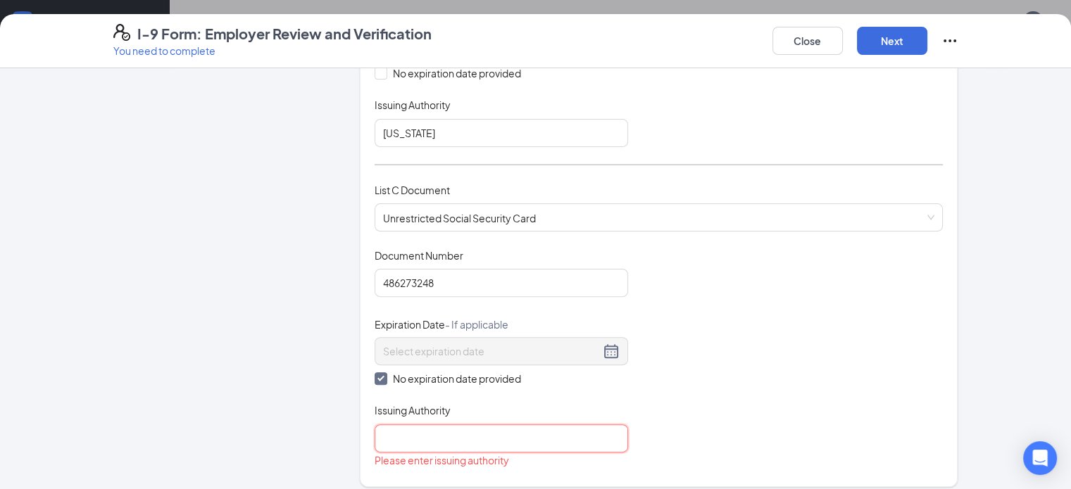
click at [384, 441] on input "Issuing Authority" at bounding box center [500, 438] width 253 height 28
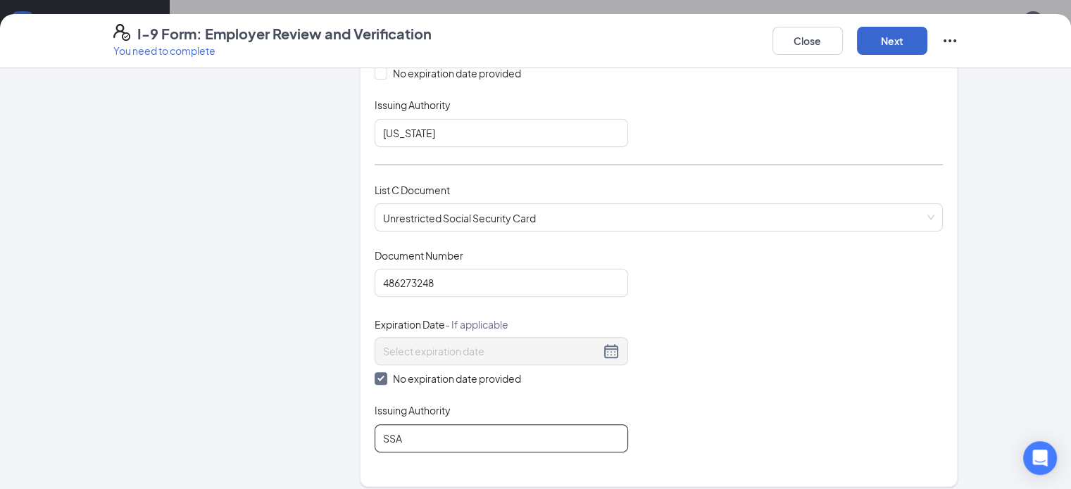
type input "SSA"
click at [927, 39] on button "Next" at bounding box center [892, 41] width 70 height 28
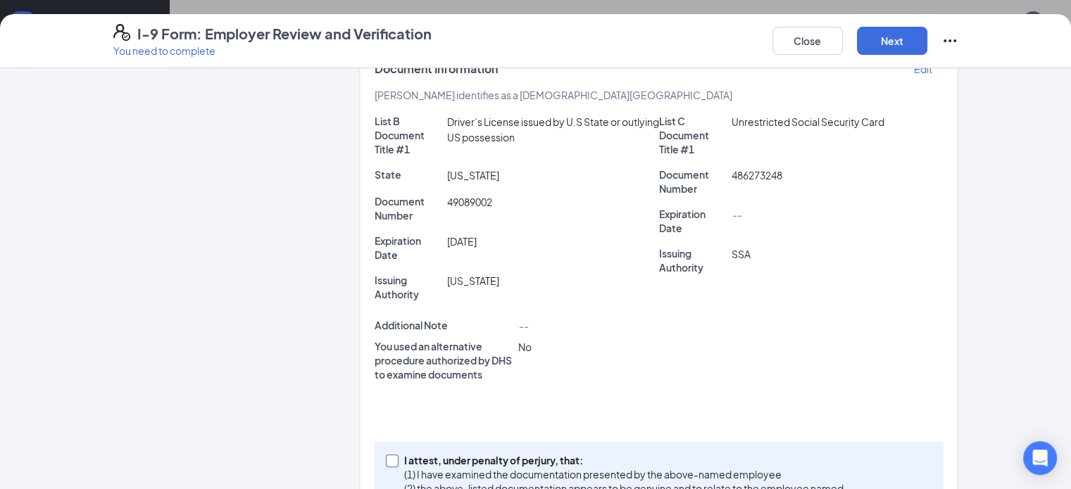
click at [425, 453] on p "I attest, under penalty of perjury, that:" at bounding box center [623, 460] width 439 height 14
click at [396, 455] on input "I attest, under penalty of [PERSON_NAME], that: (1) I have examined the documen…" at bounding box center [391, 460] width 10 height 10
checkbox input "true"
click at [927, 43] on button "Next" at bounding box center [892, 41] width 70 height 28
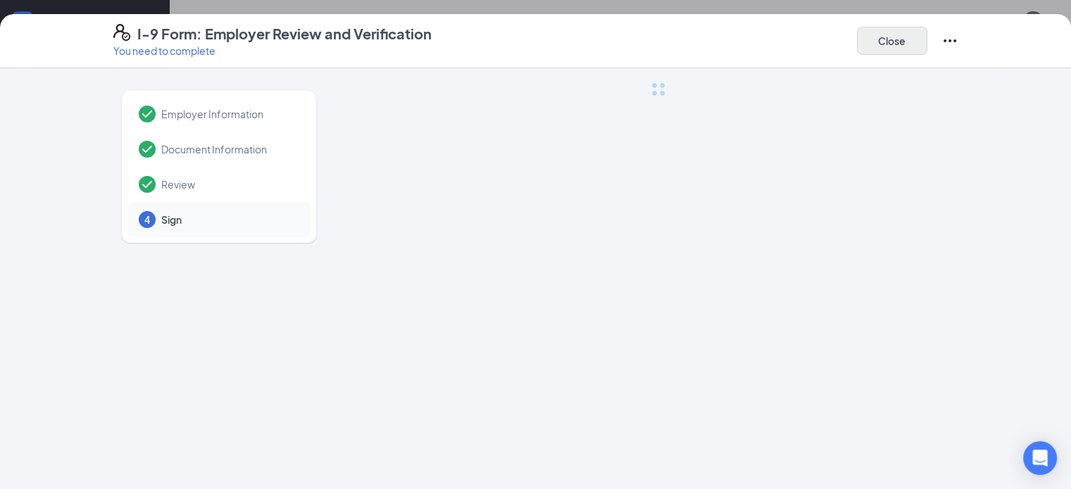
scroll to position [0, 0]
